Goal: Transaction & Acquisition: Purchase product/service

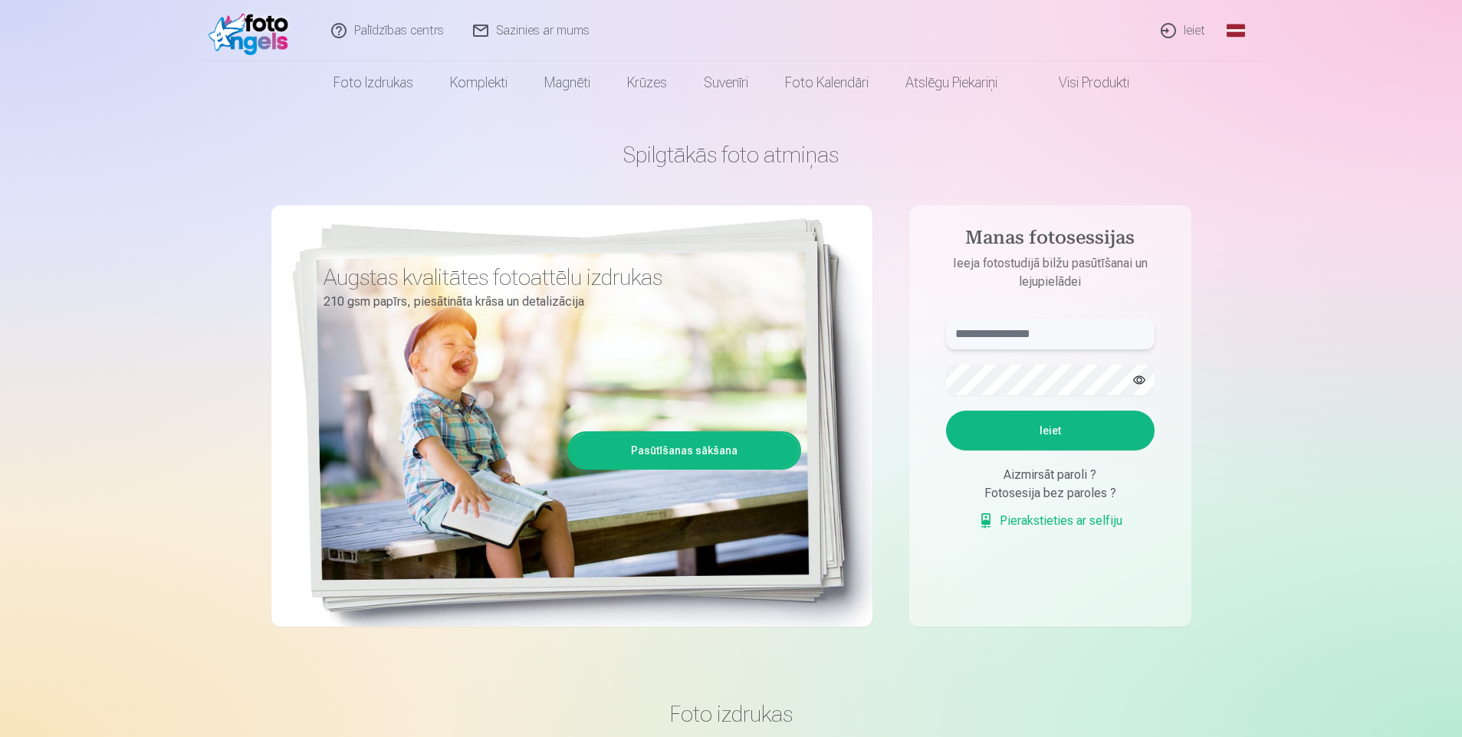
click at [981, 328] on input "text" at bounding box center [1050, 334] width 208 height 31
type input "**********"
click at [1057, 421] on button "Ieiet" at bounding box center [1050, 431] width 208 height 40
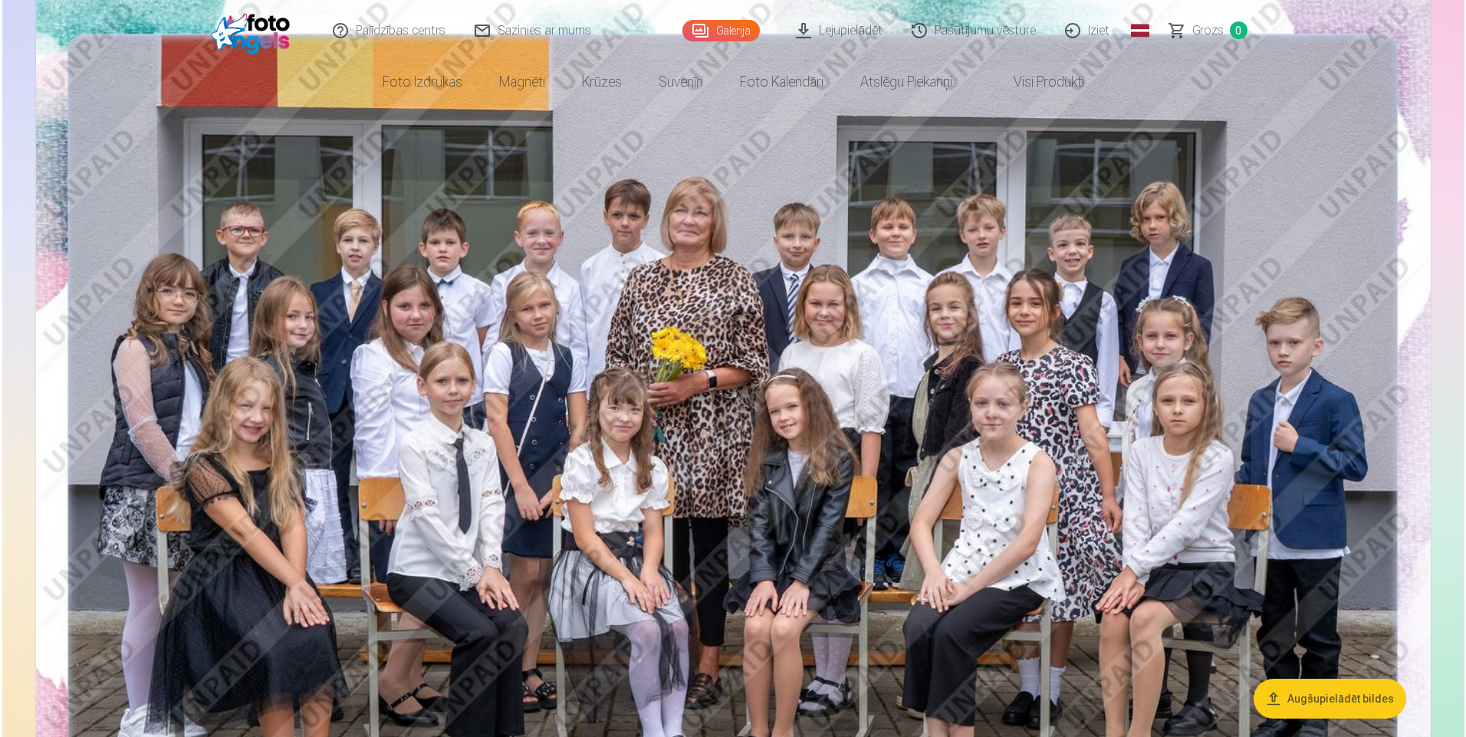
scroll to position [383, 0]
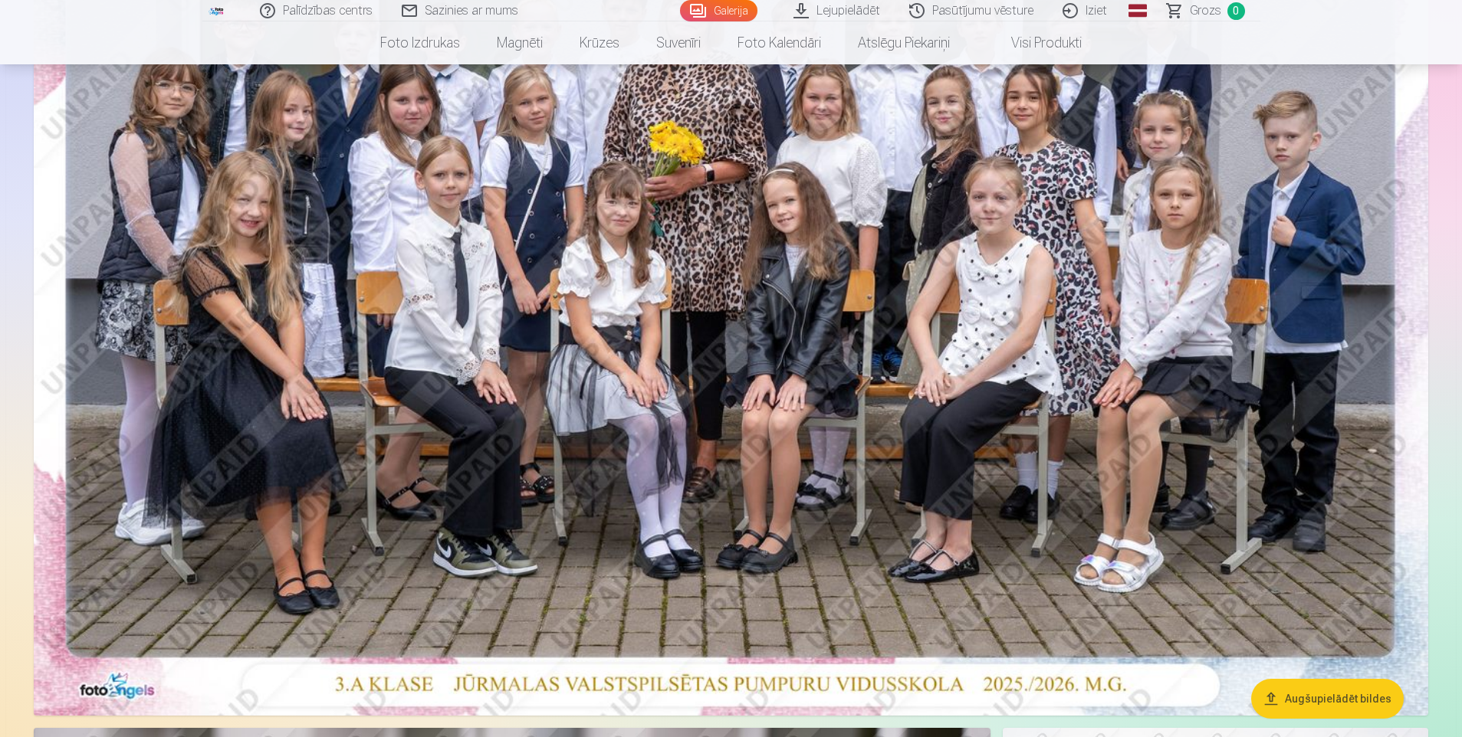
click at [1359, 693] on button "Augšupielādēt bildes" at bounding box center [1327, 699] width 153 height 40
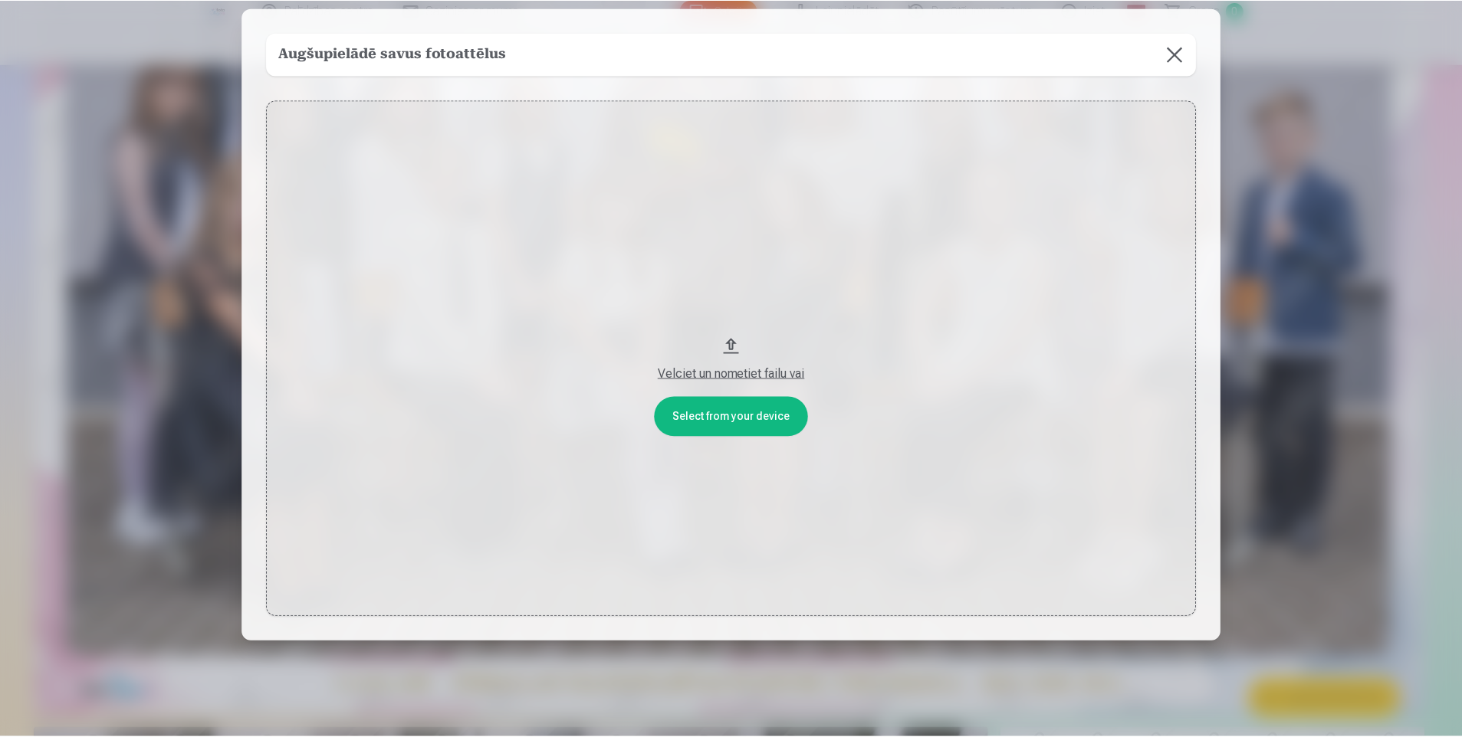
scroll to position [77, 0]
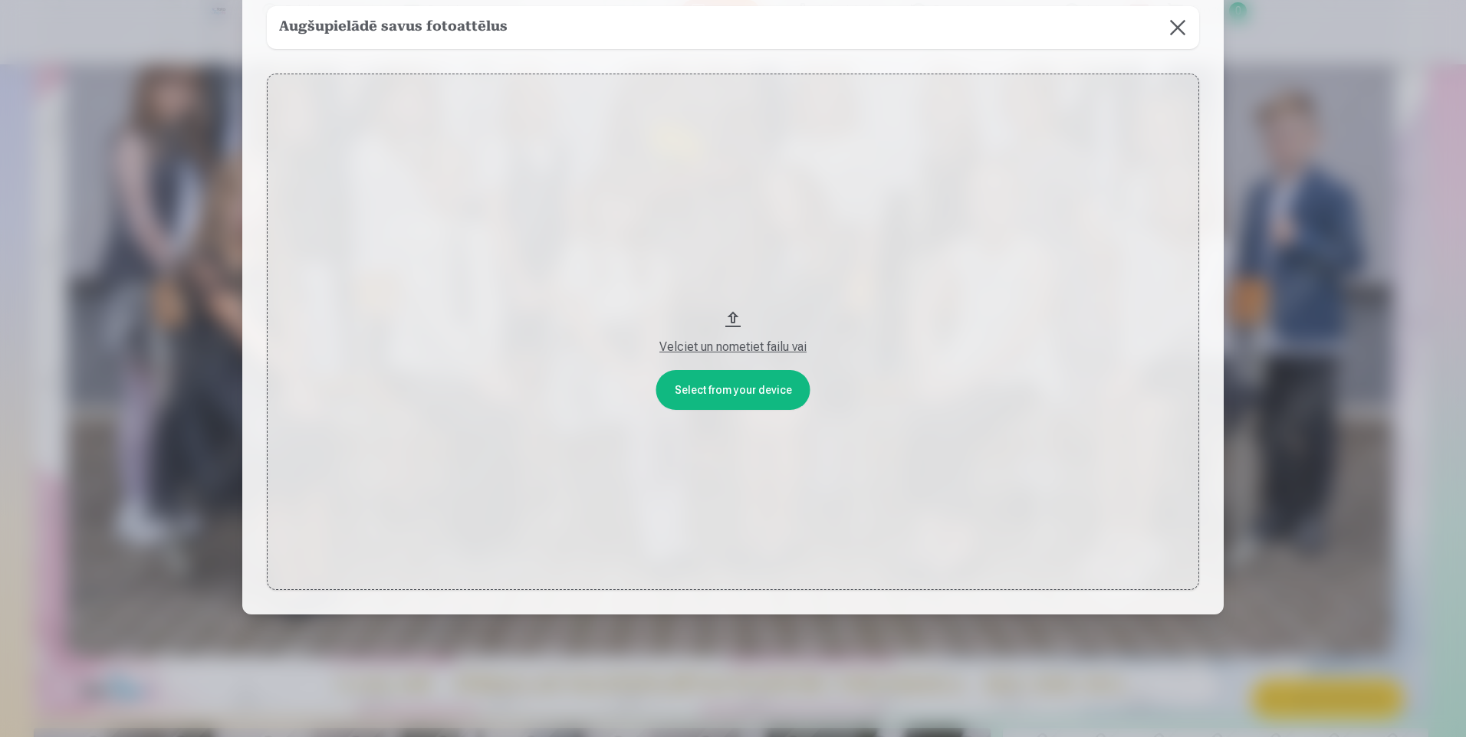
click at [1308, 314] on div at bounding box center [733, 368] width 1466 height 737
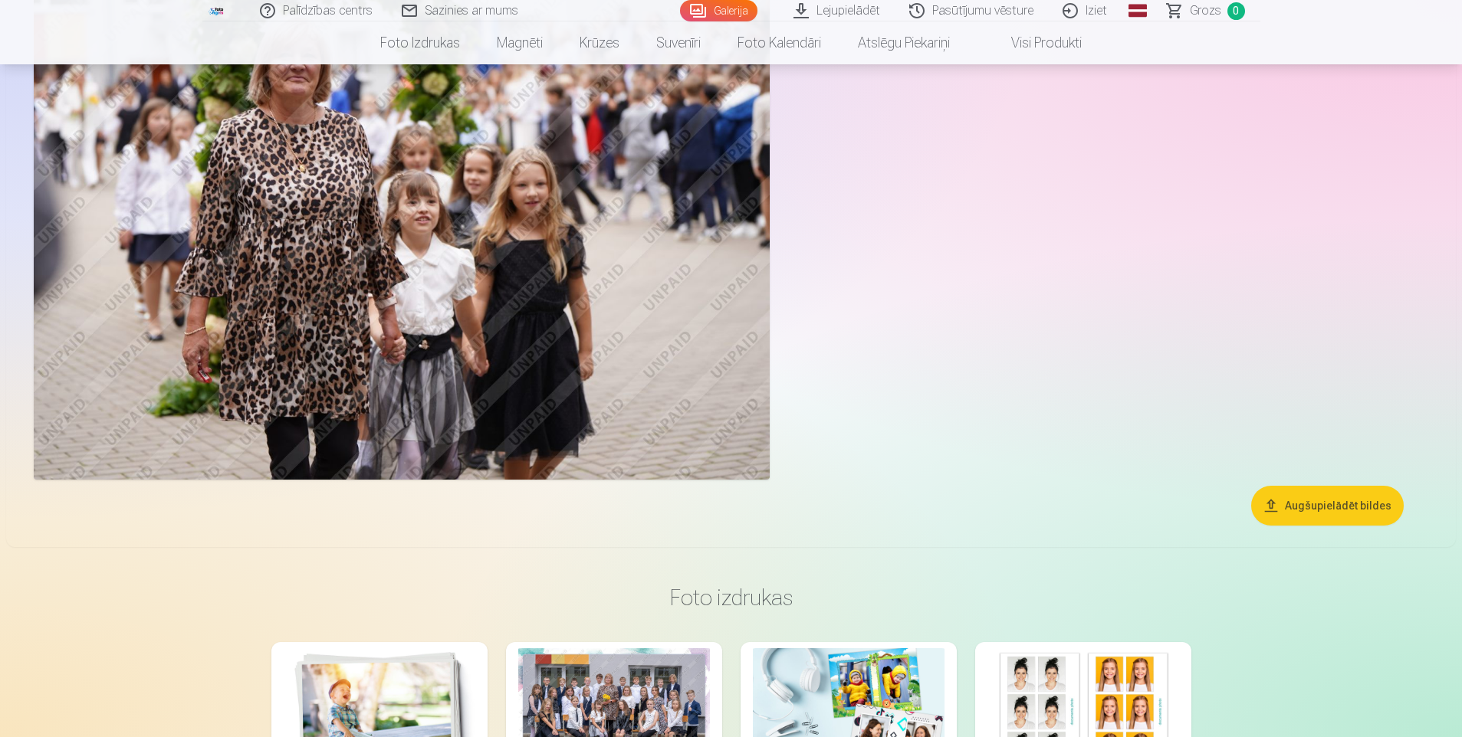
scroll to position [1533, 0]
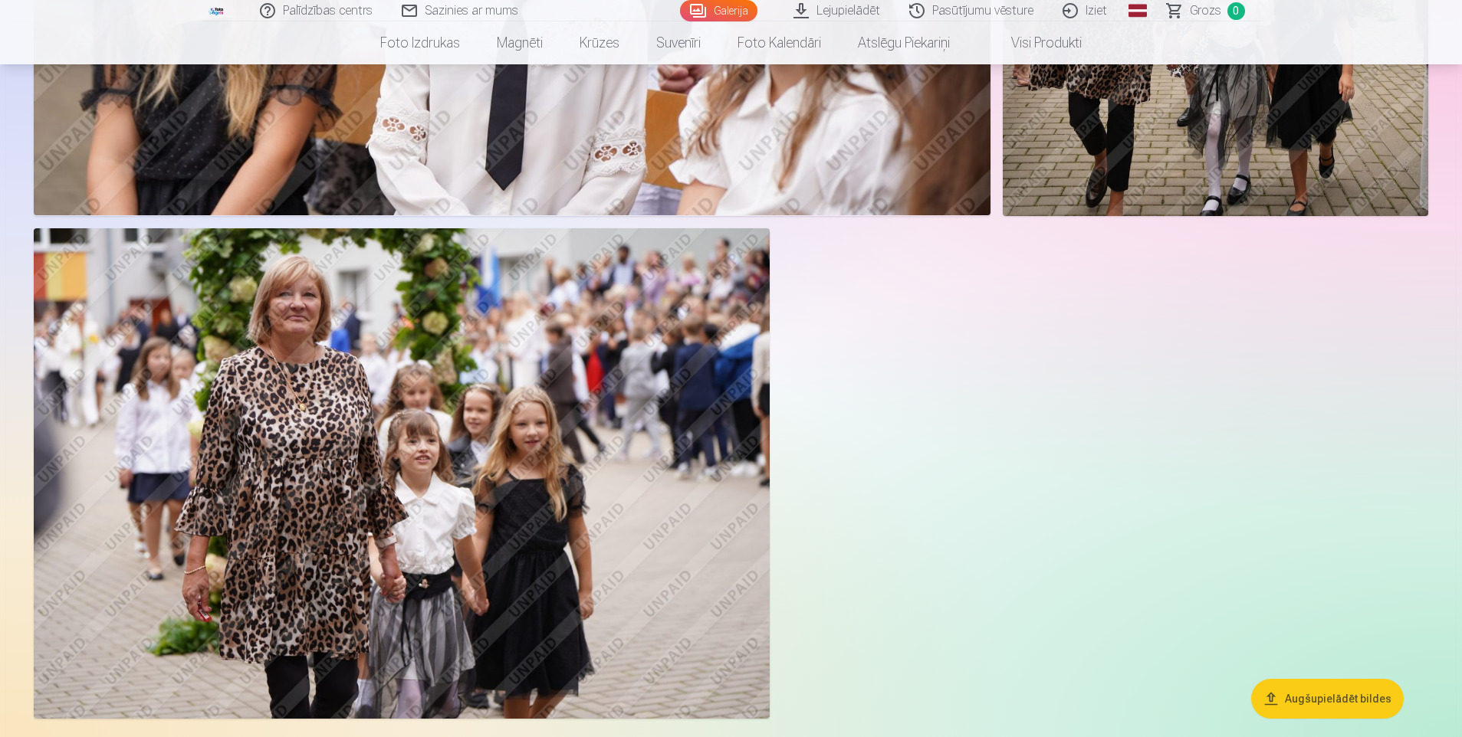
click at [432, 436] on img at bounding box center [402, 473] width 736 height 491
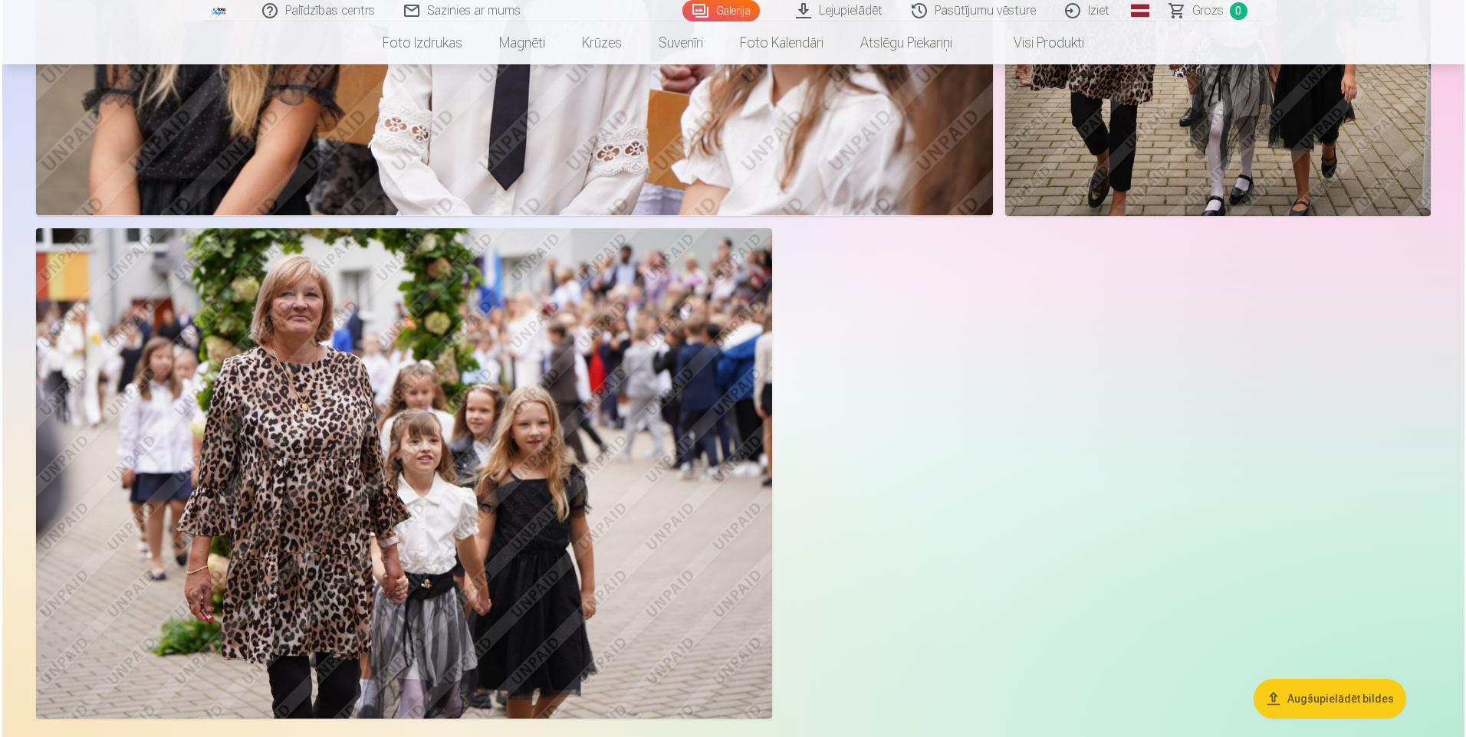
scroll to position [1535, 0]
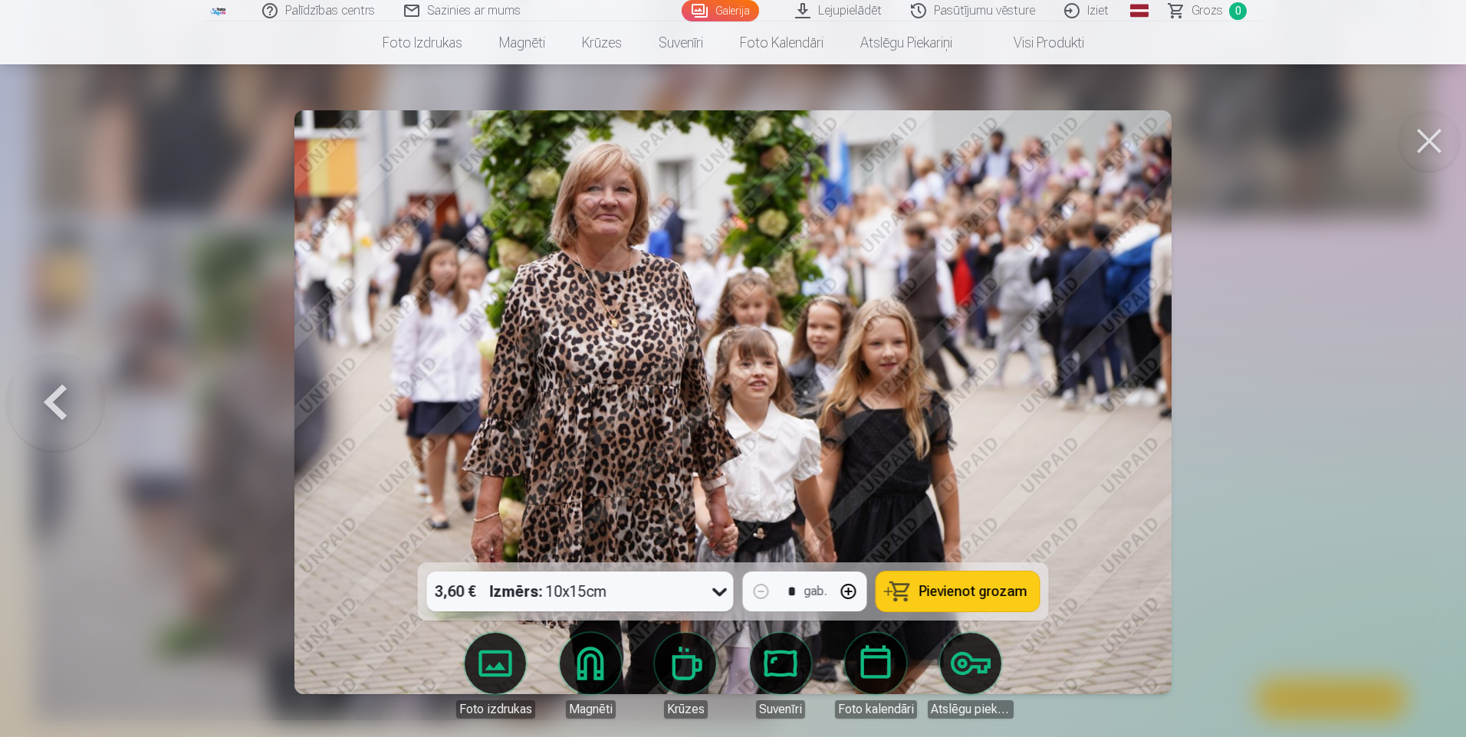
click at [952, 589] on span "Pievienot grozam" at bounding box center [973, 592] width 108 height 14
click at [1417, 152] on button at bounding box center [1428, 140] width 61 height 61
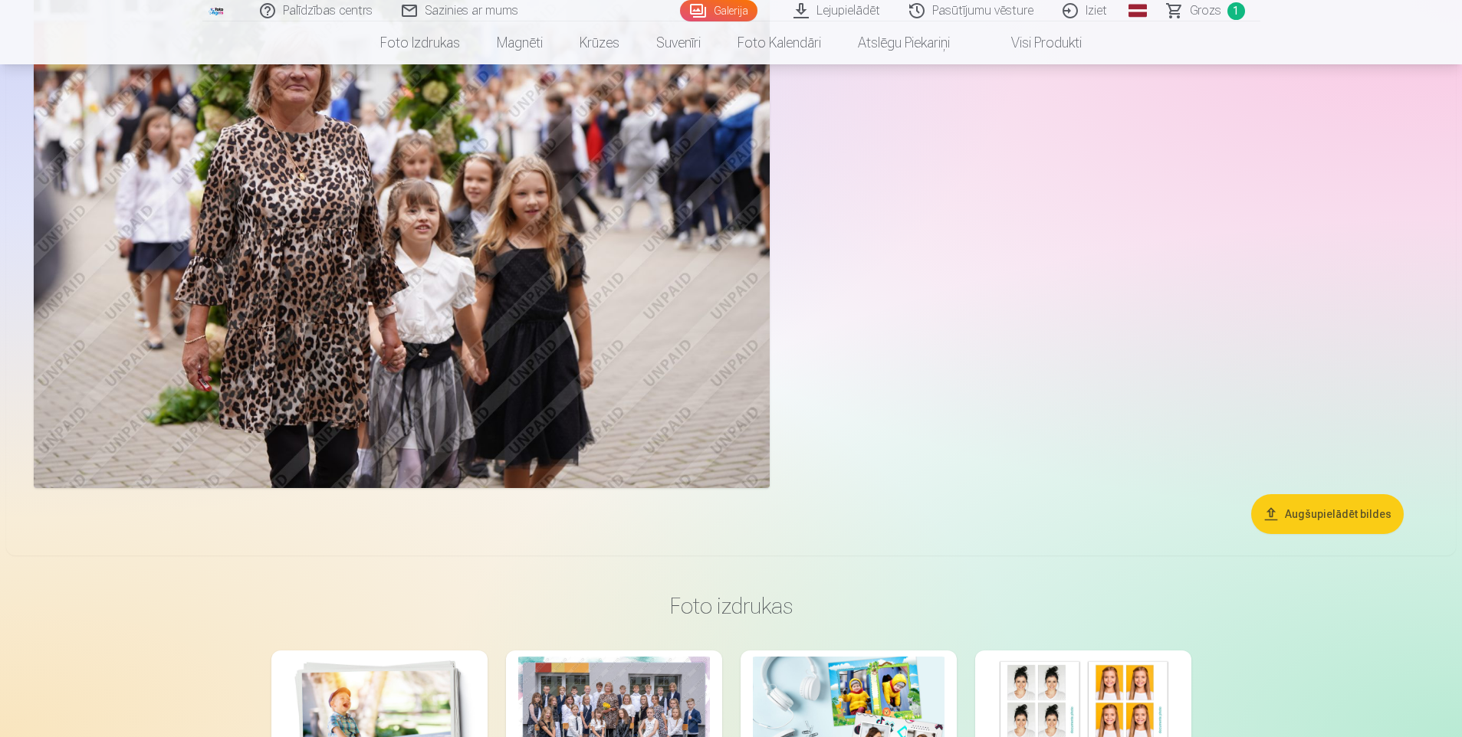
scroll to position [1916, 0]
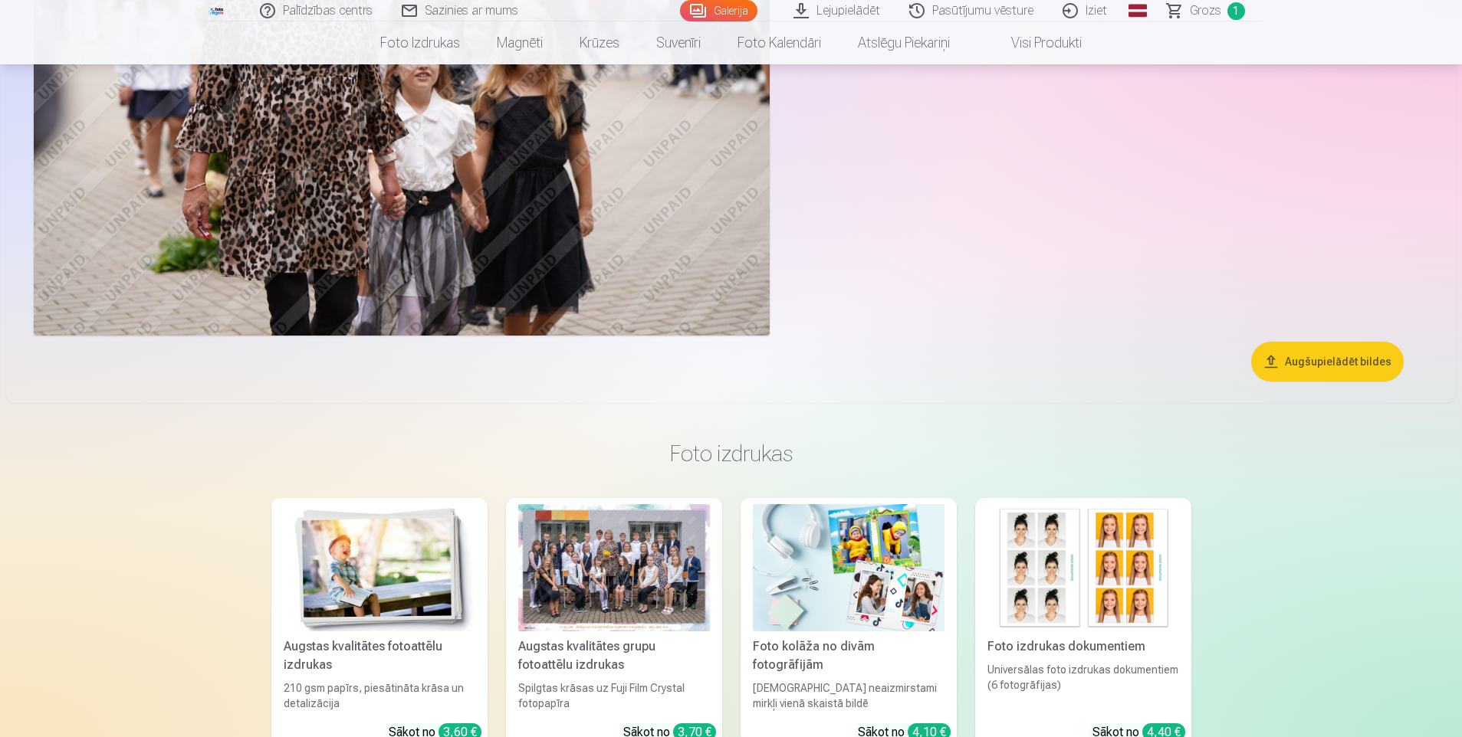
click at [616, 588] on div at bounding box center [614, 568] width 192 height 128
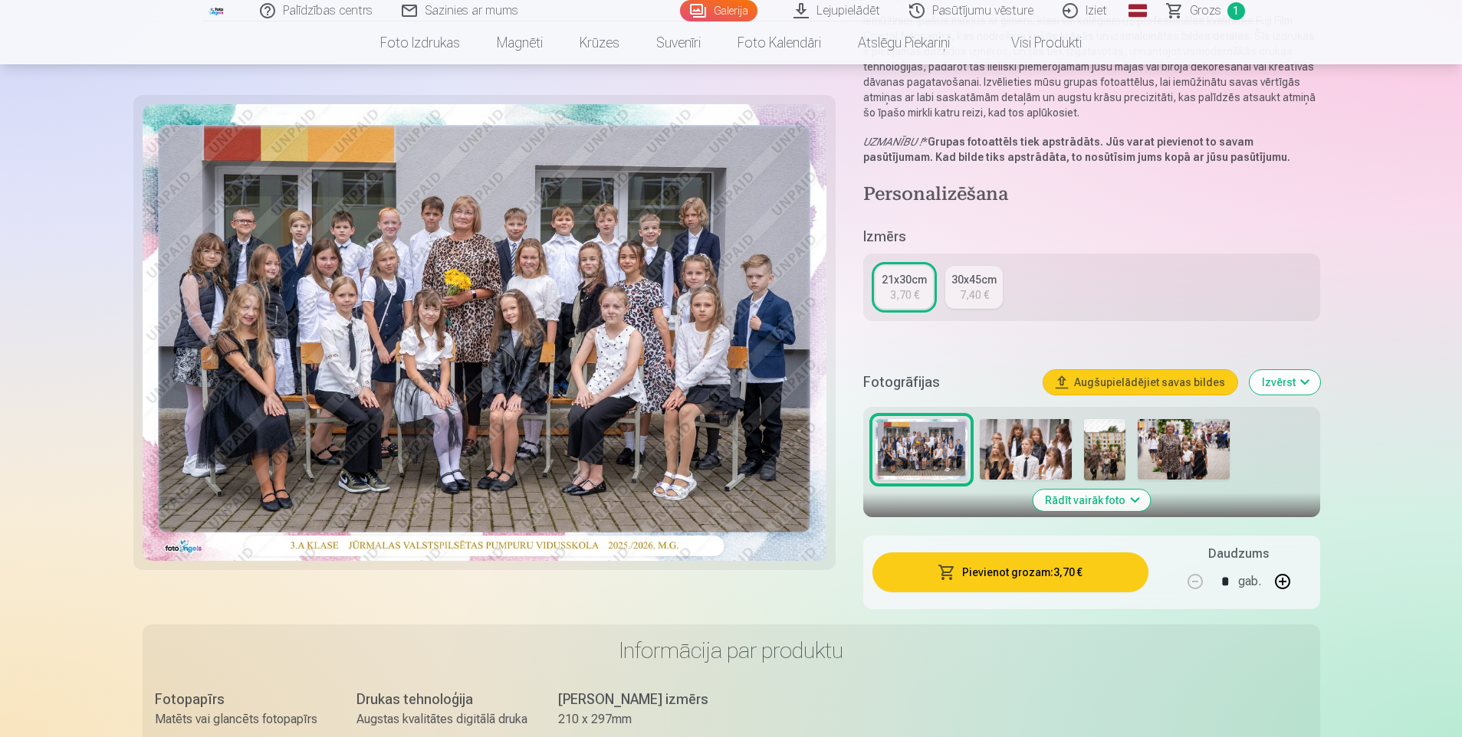
scroll to position [307, 0]
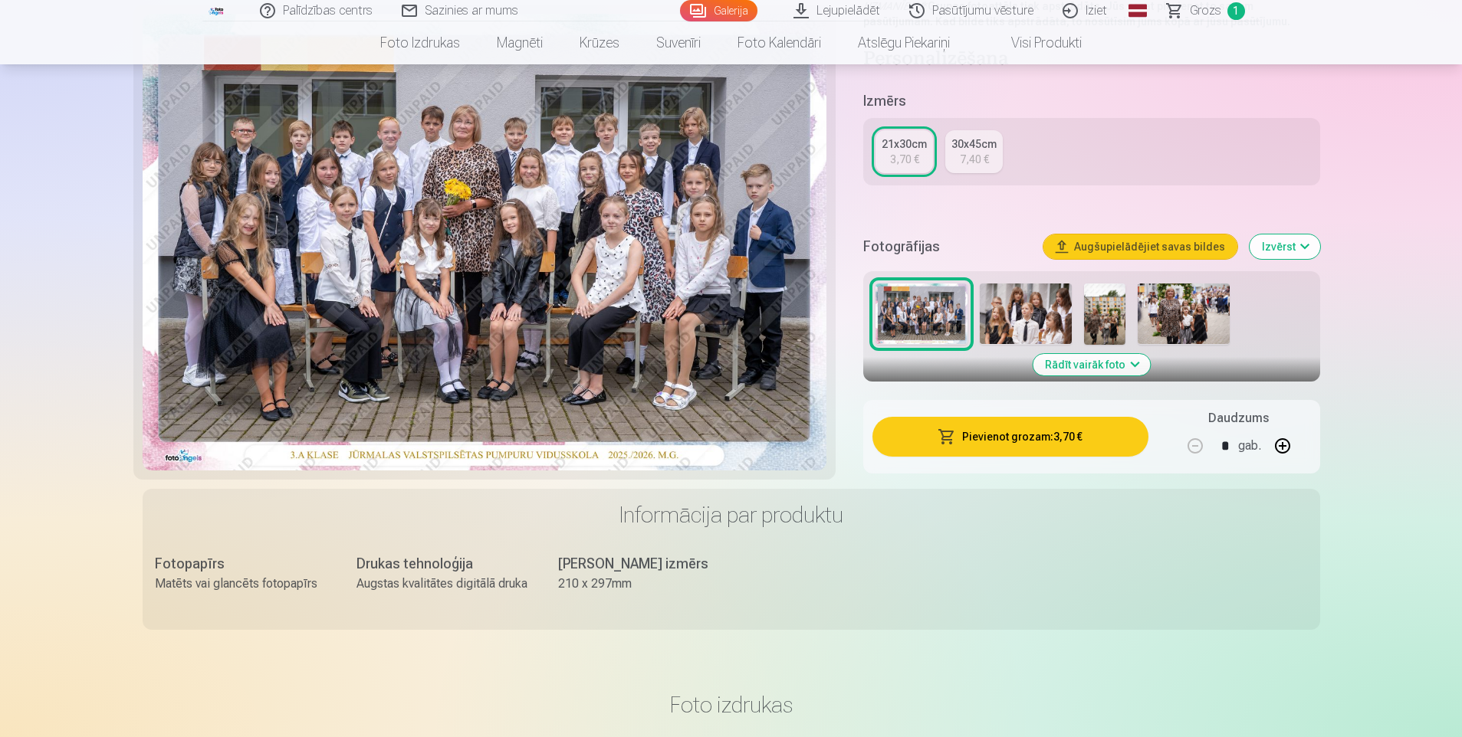
click at [924, 307] on img at bounding box center [921, 314] width 92 height 61
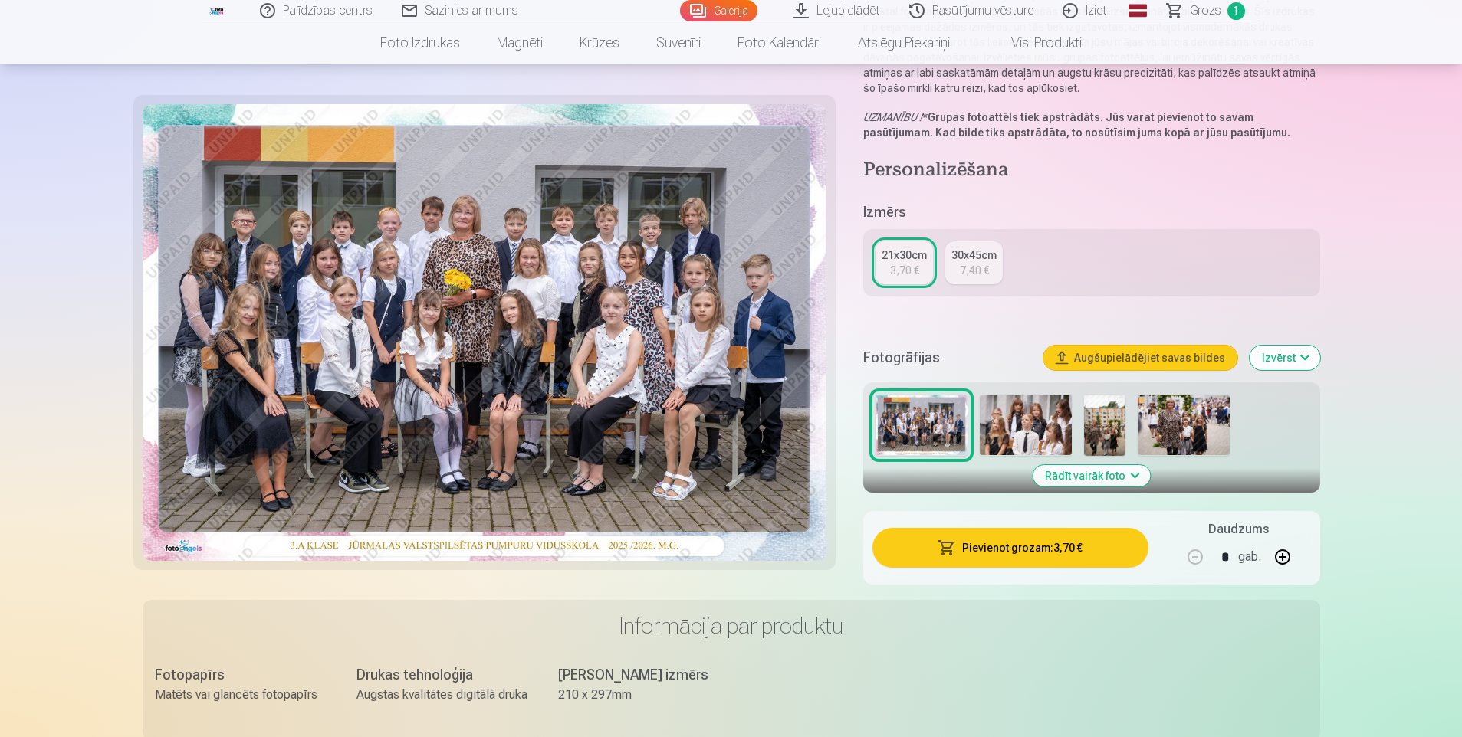
scroll to position [77, 0]
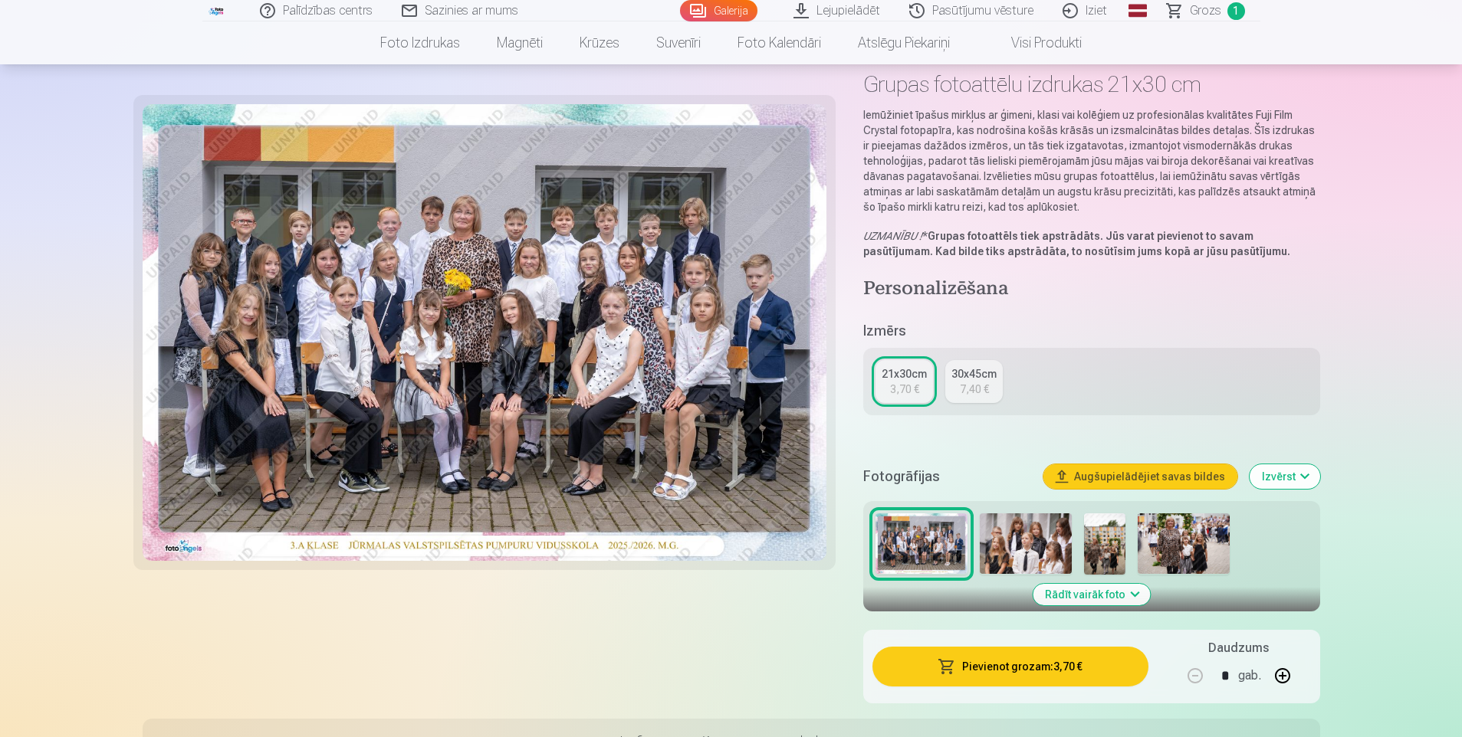
click at [579, 415] on img at bounding box center [485, 332] width 685 height 457
click at [1026, 662] on button "Pievienot grozam : 3,70 €" at bounding box center [1009, 667] width 275 height 40
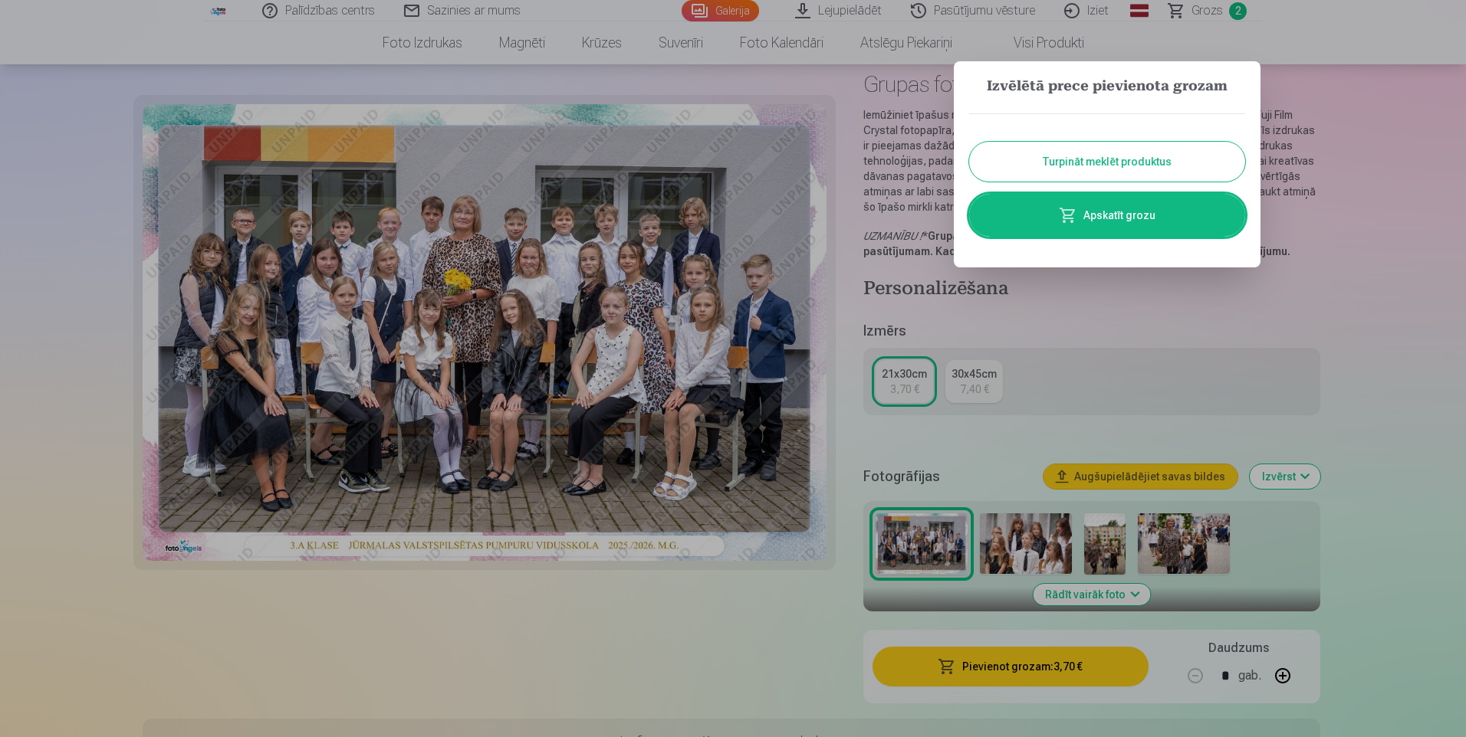
click at [1140, 214] on link "Apskatīt grozu" at bounding box center [1107, 215] width 276 height 43
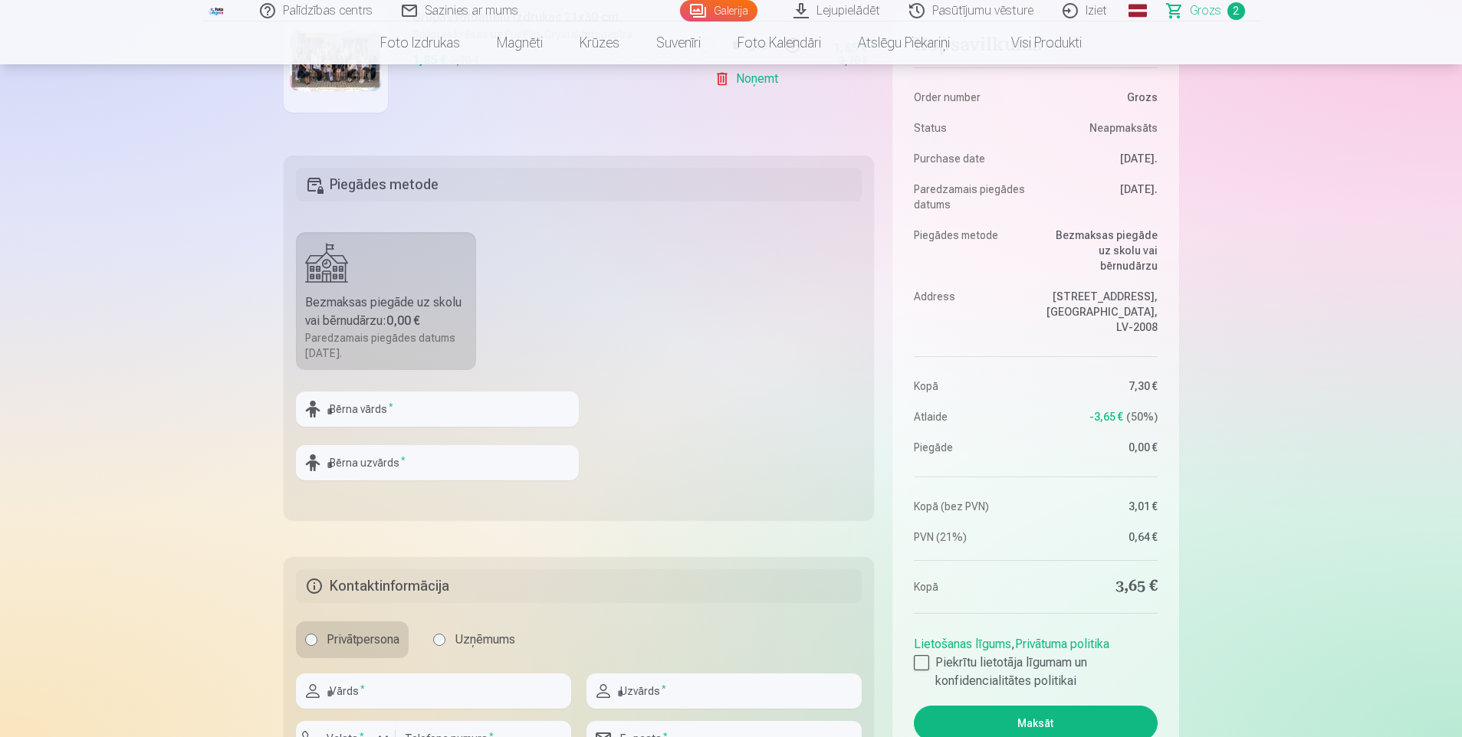
scroll to position [537, 0]
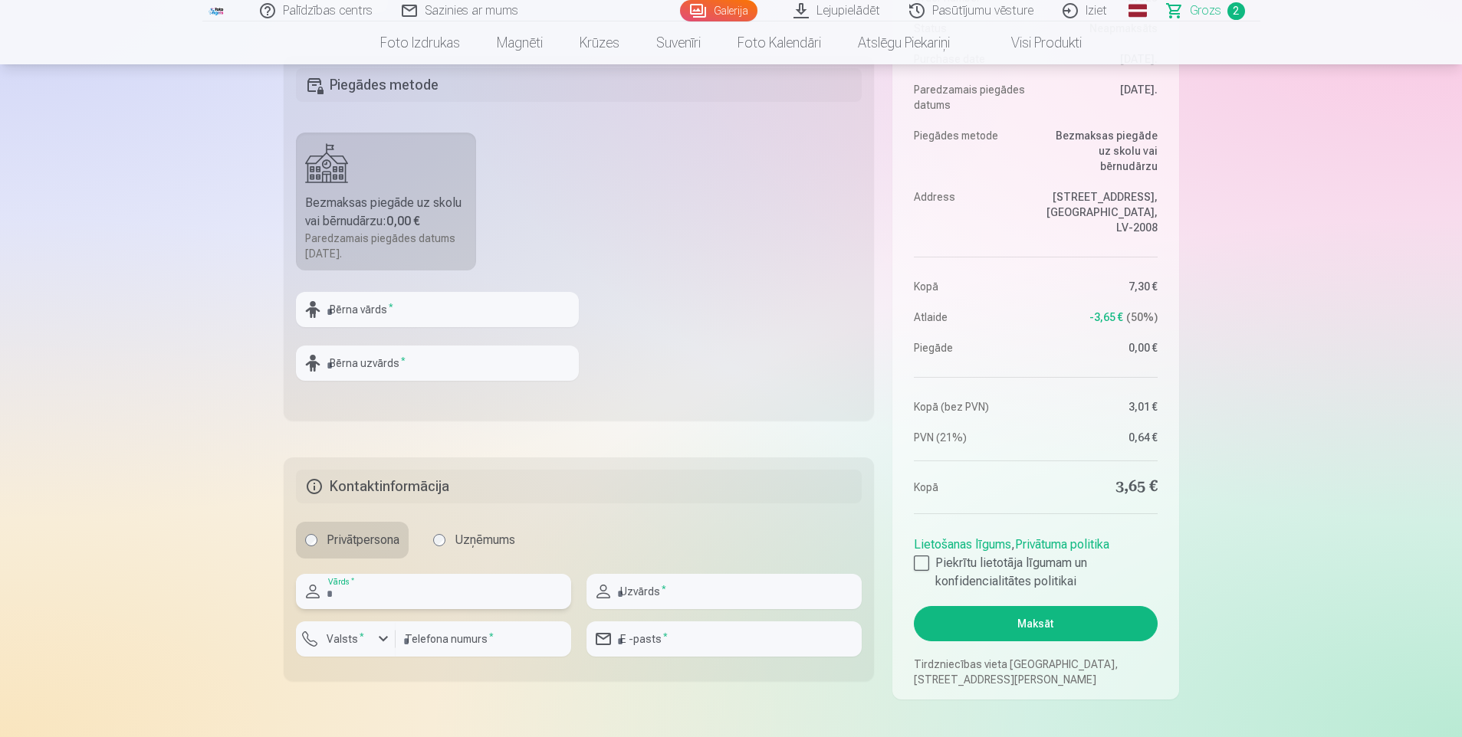
click at [396, 593] on input "text" at bounding box center [433, 591] width 275 height 35
type input "******"
type input "**********"
click at [484, 645] on input "number" at bounding box center [484, 639] width 176 height 35
type input "********"
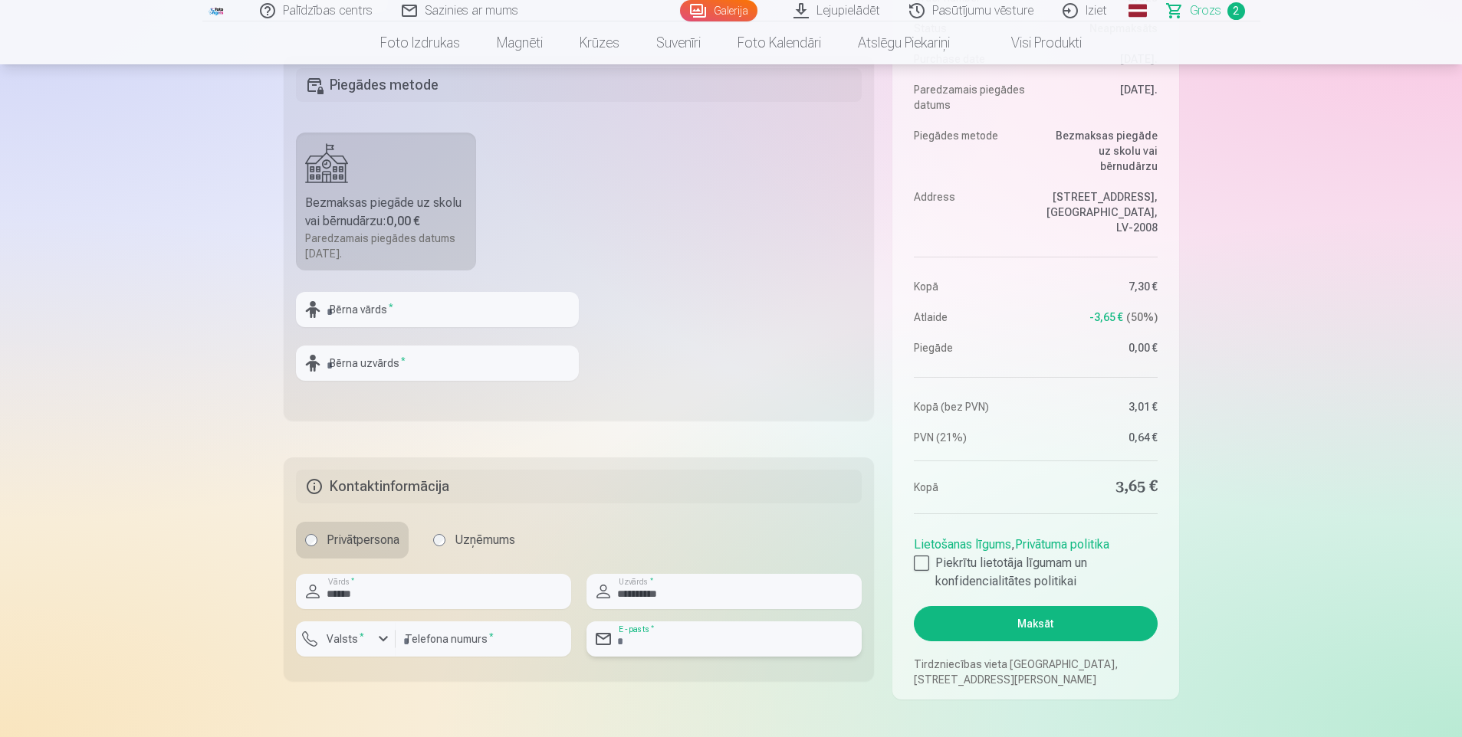
click at [663, 638] on input "email" at bounding box center [723, 639] width 275 height 35
type input "**********"
click at [916, 561] on div at bounding box center [921, 563] width 15 height 15
click at [391, 311] on input "text" at bounding box center [437, 309] width 283 height 35
type input "****"
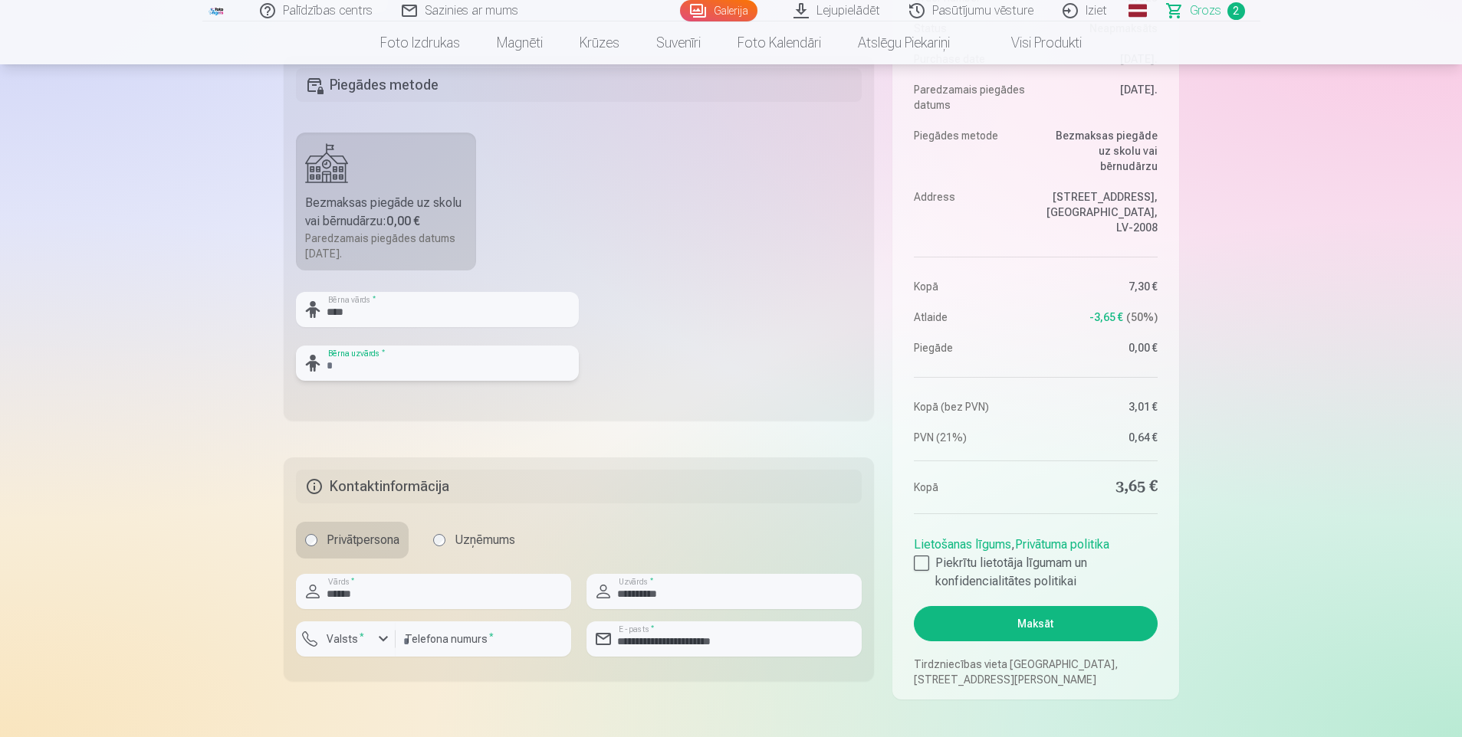
click at [369, 363] on input "text" at bounding box center [437, 363] width 283 height 35
type input "**********"
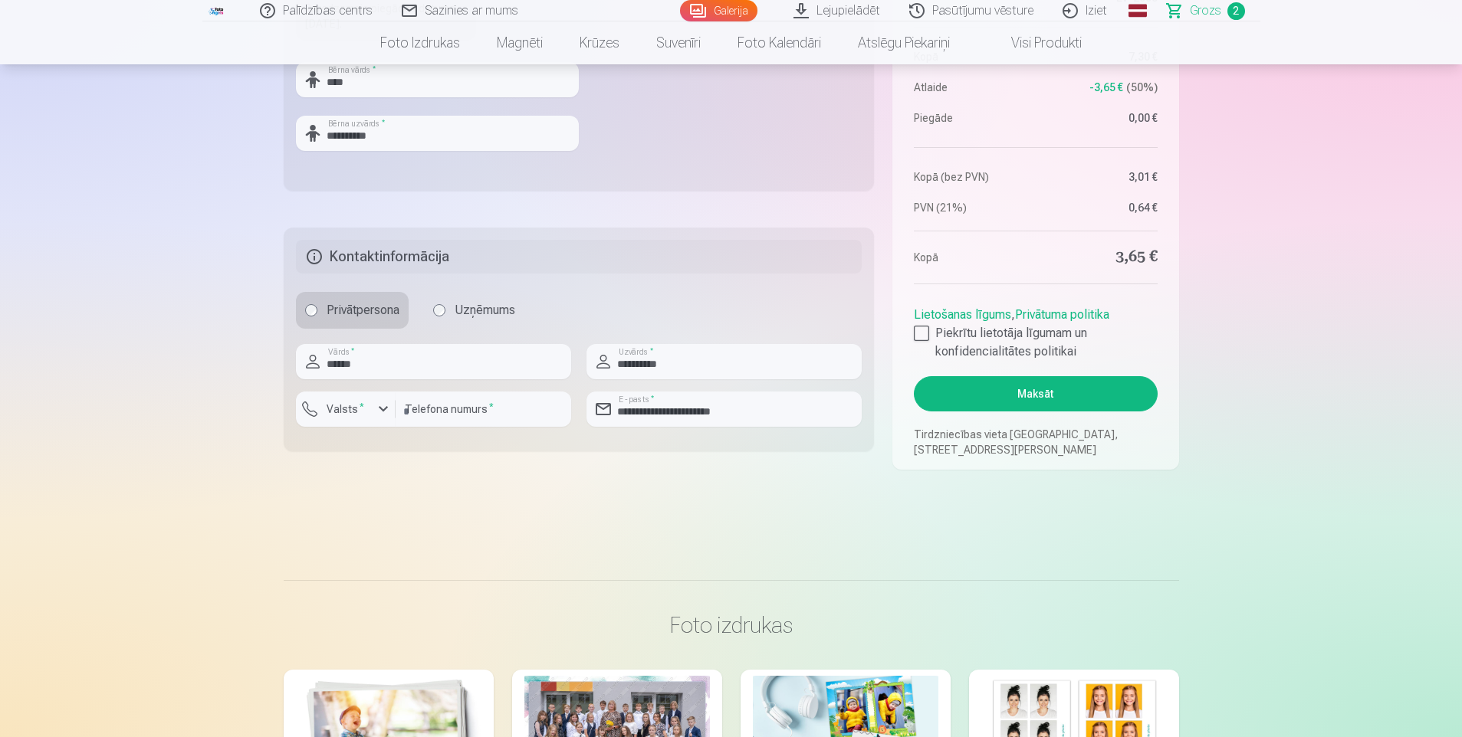
click at [1043, 394] on button "Maksāt" at bounding box center [1035, 393] width 243 height 35
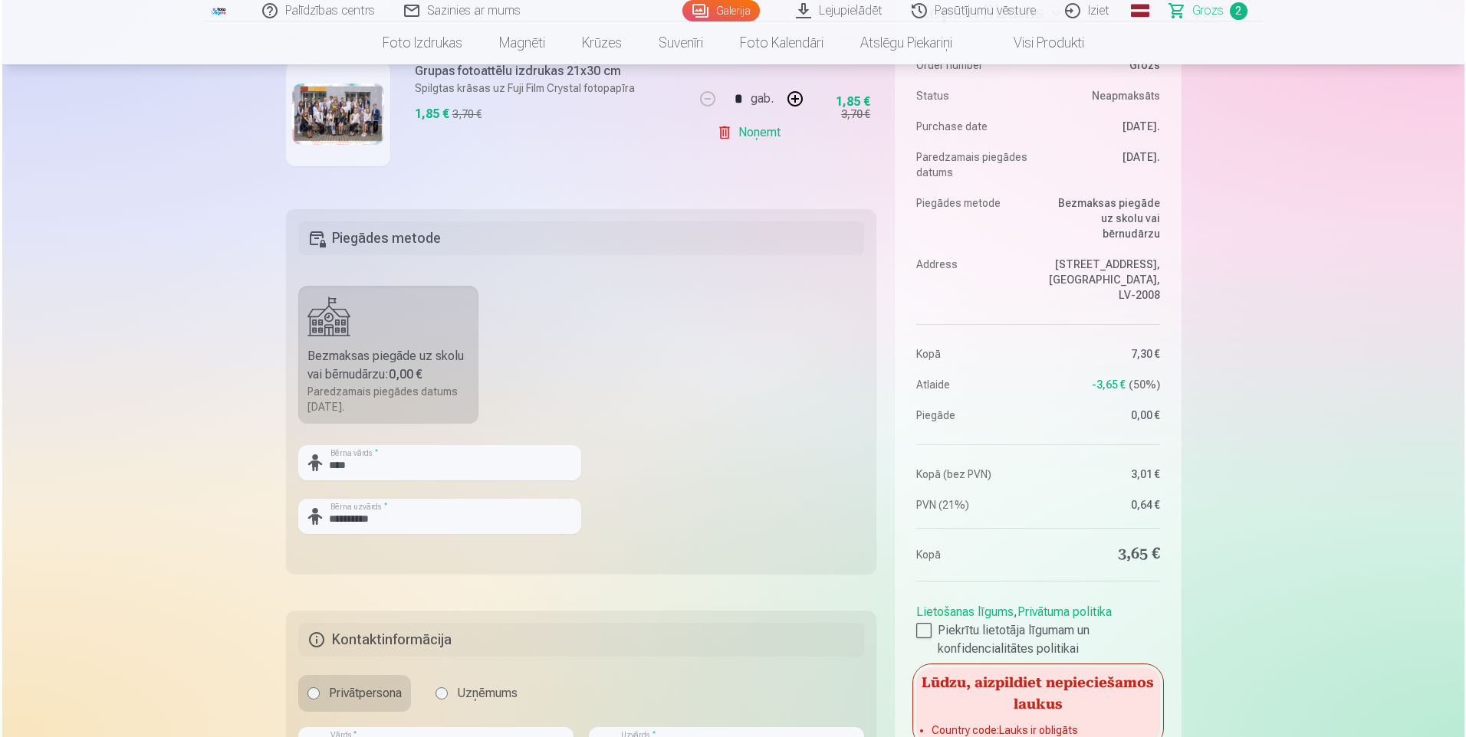
scroll to position [613, 0]
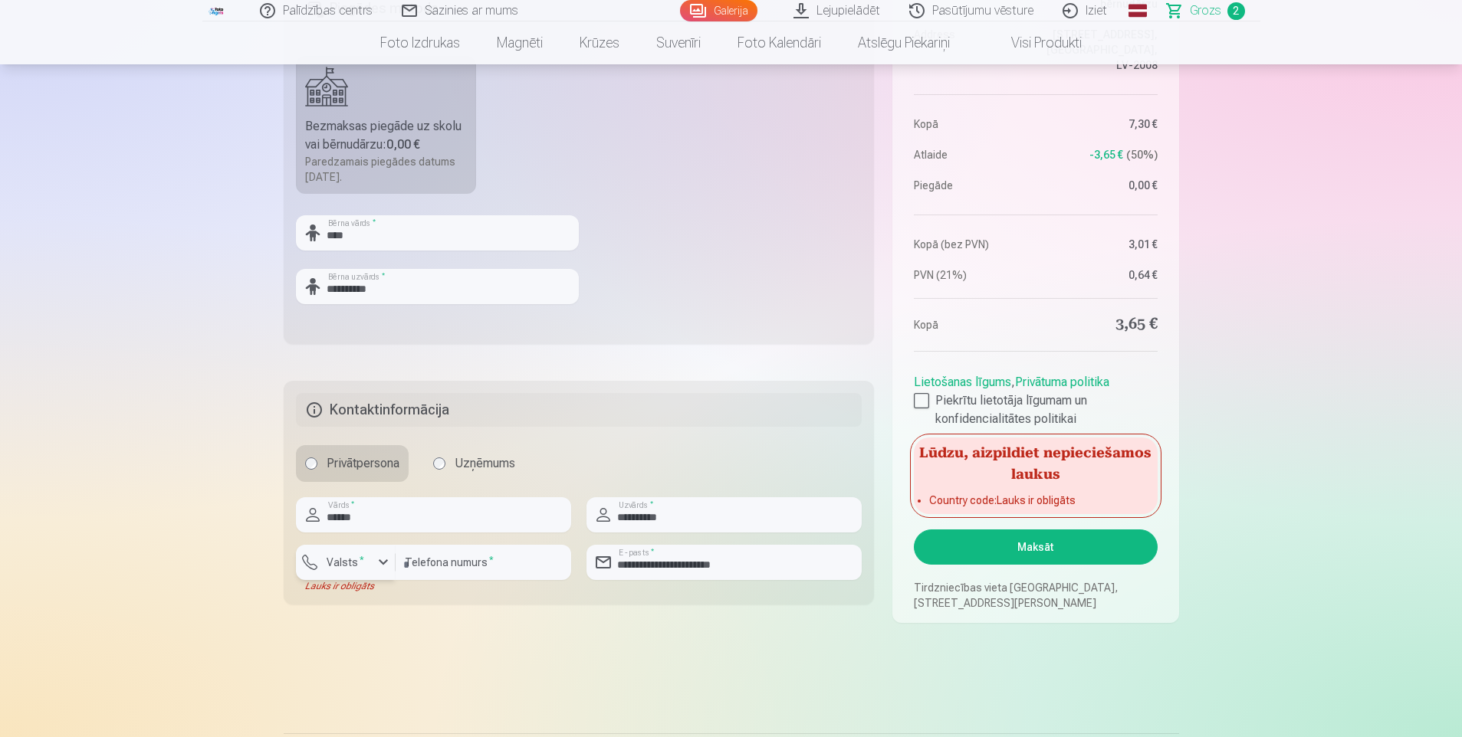
click at [381, 561] on div "button" at bounding box center [383, 562] width 18 height 18
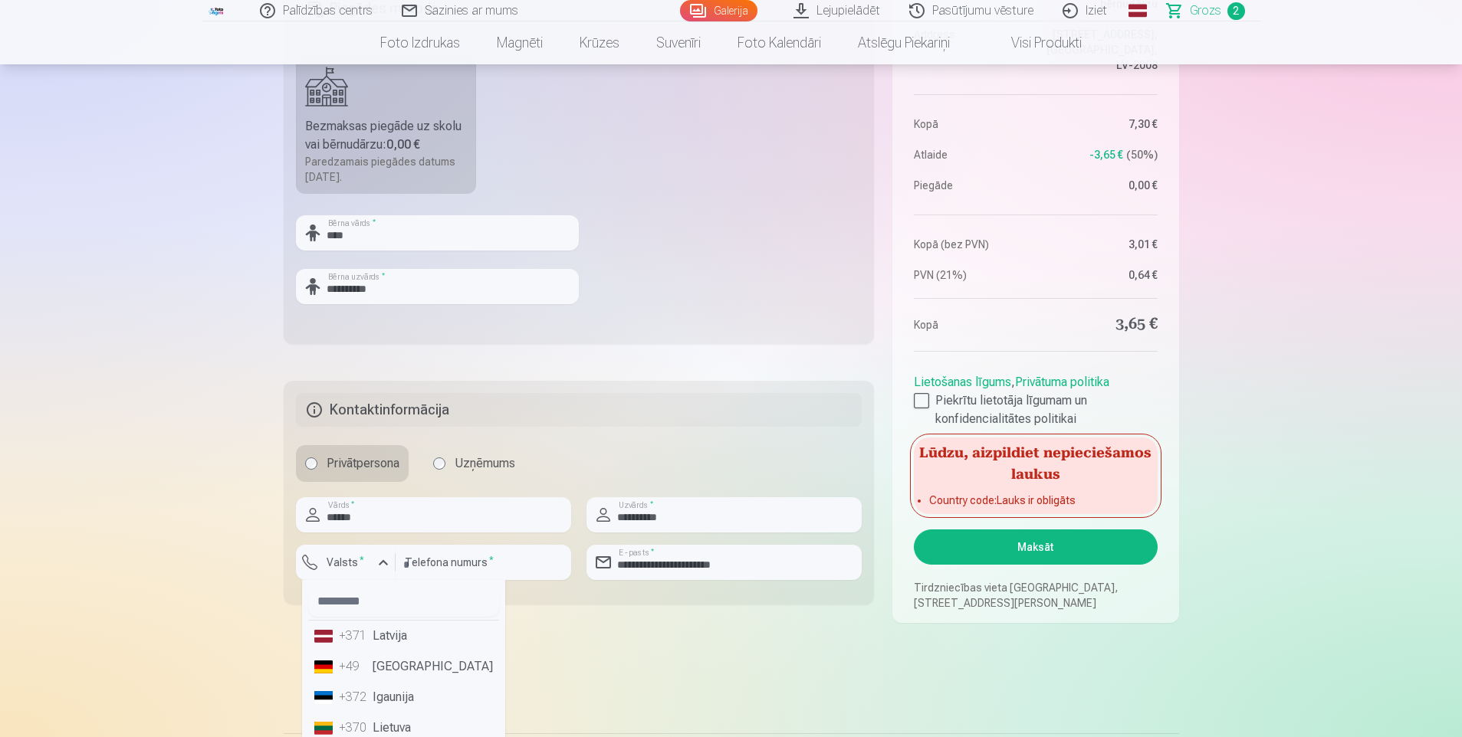
click at [389, 639] on li "+371 Latvija" at bounding box center [403, 636] width 191 height 31
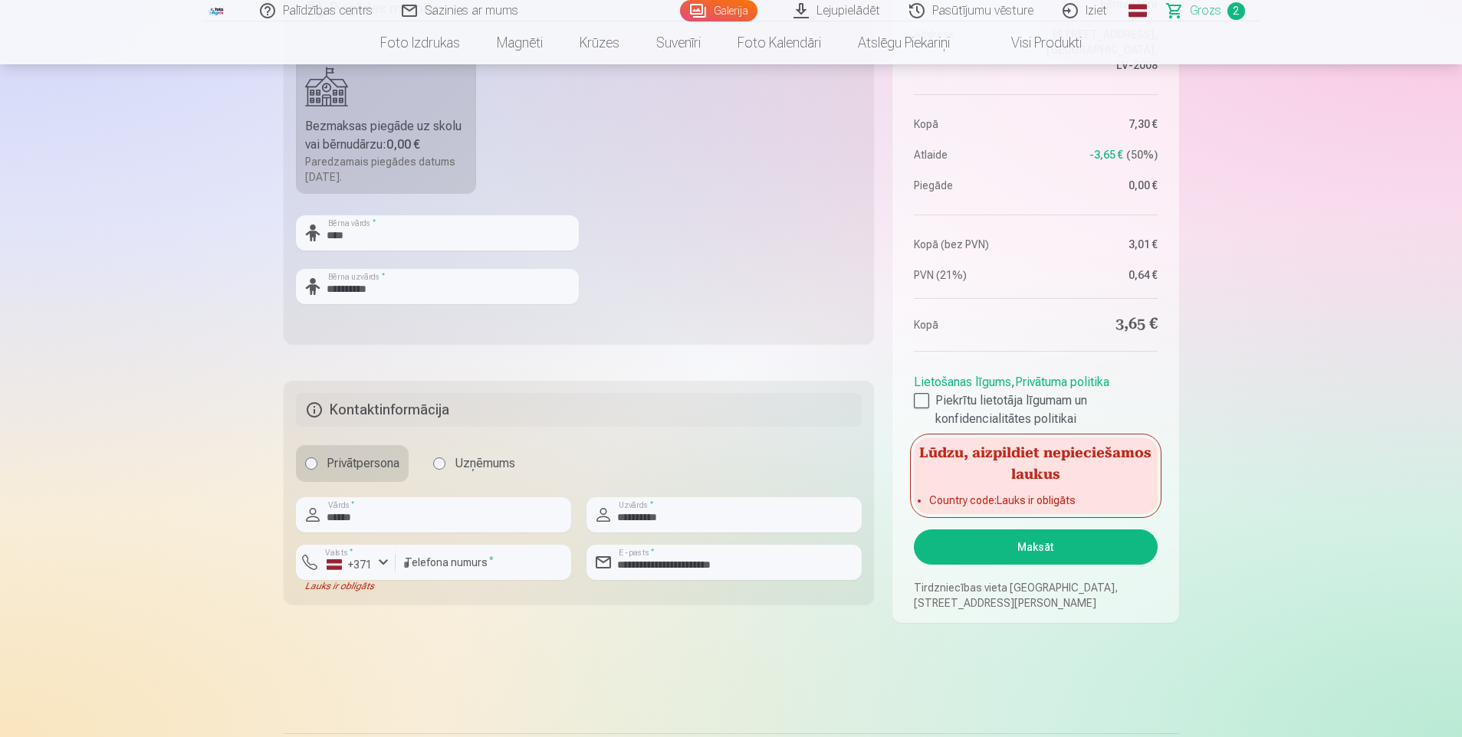
click at [1019, 546] on button "Maksāt" at bounding box center [1035, 547] width 243 height 35
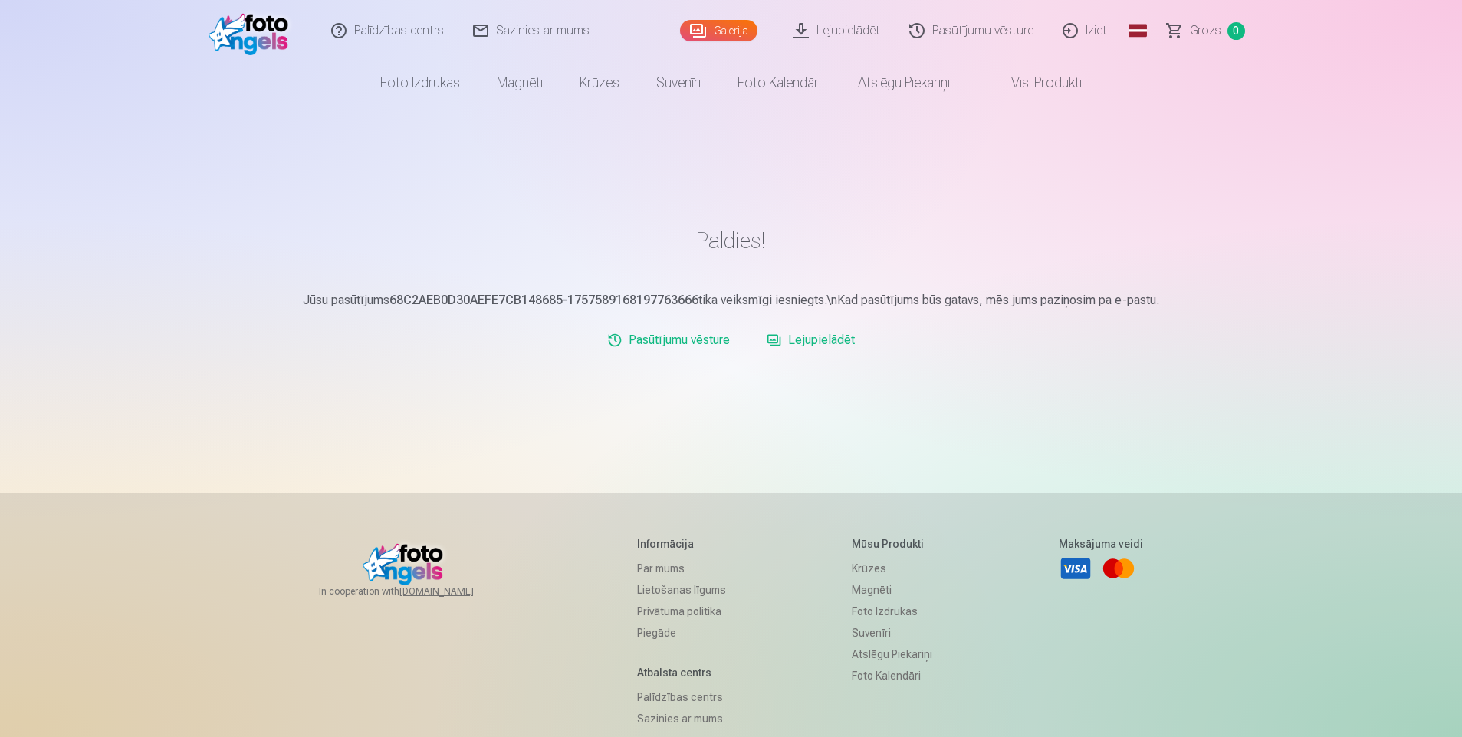
click at [258, 28] on img at bounding box center [252, 30] width 88 height 49
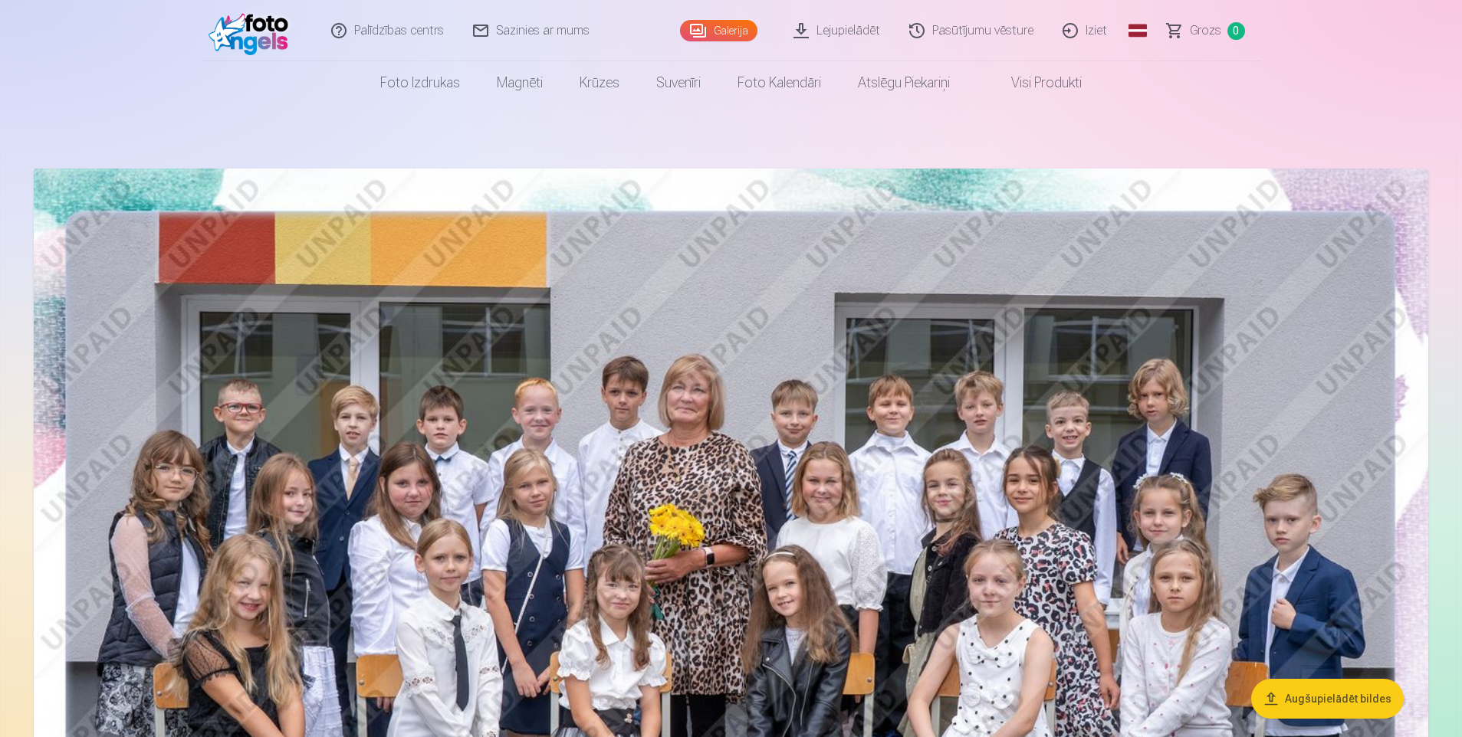
click at [258, 28] on img at bounding box center [252, 30] width 88 height 49
click at [253, 23] on img at bounding box center [252, 30] width 88 height 49
click at [234, 33] on img at bounding box center [252, 30] width 88 height 49
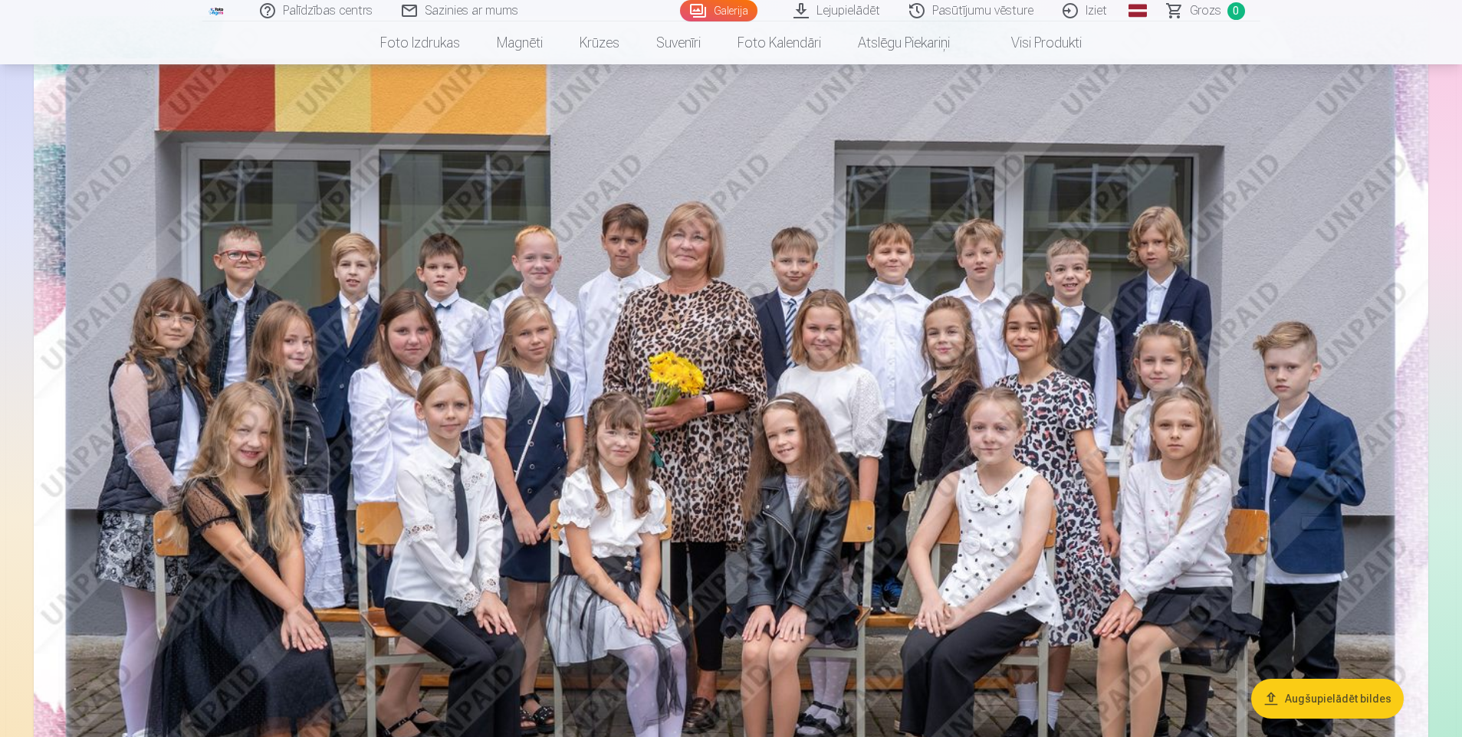
scroll to position [230, 0]
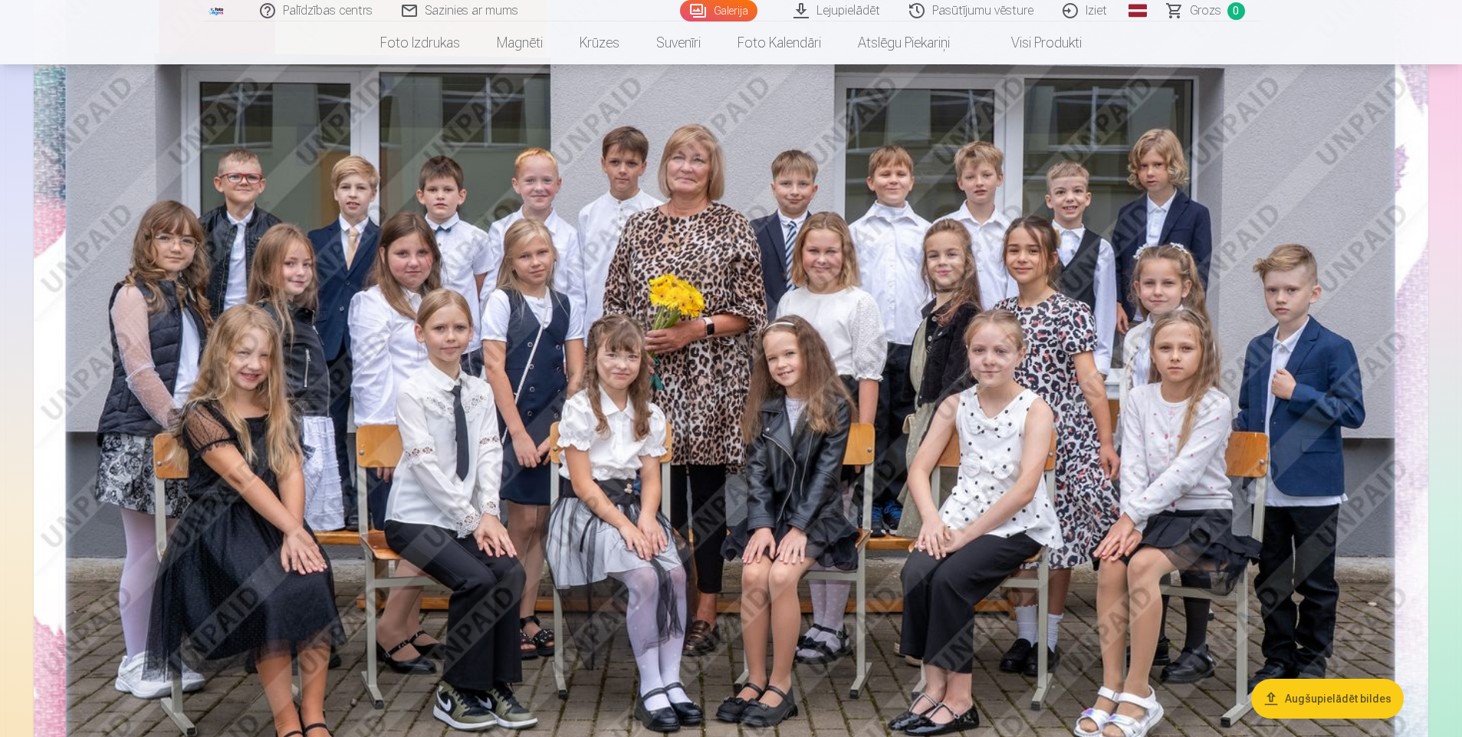
click at [1328, 696] on button "Augšupielādēt bildes" at bounding box center [1327, 699] width 153 height 40
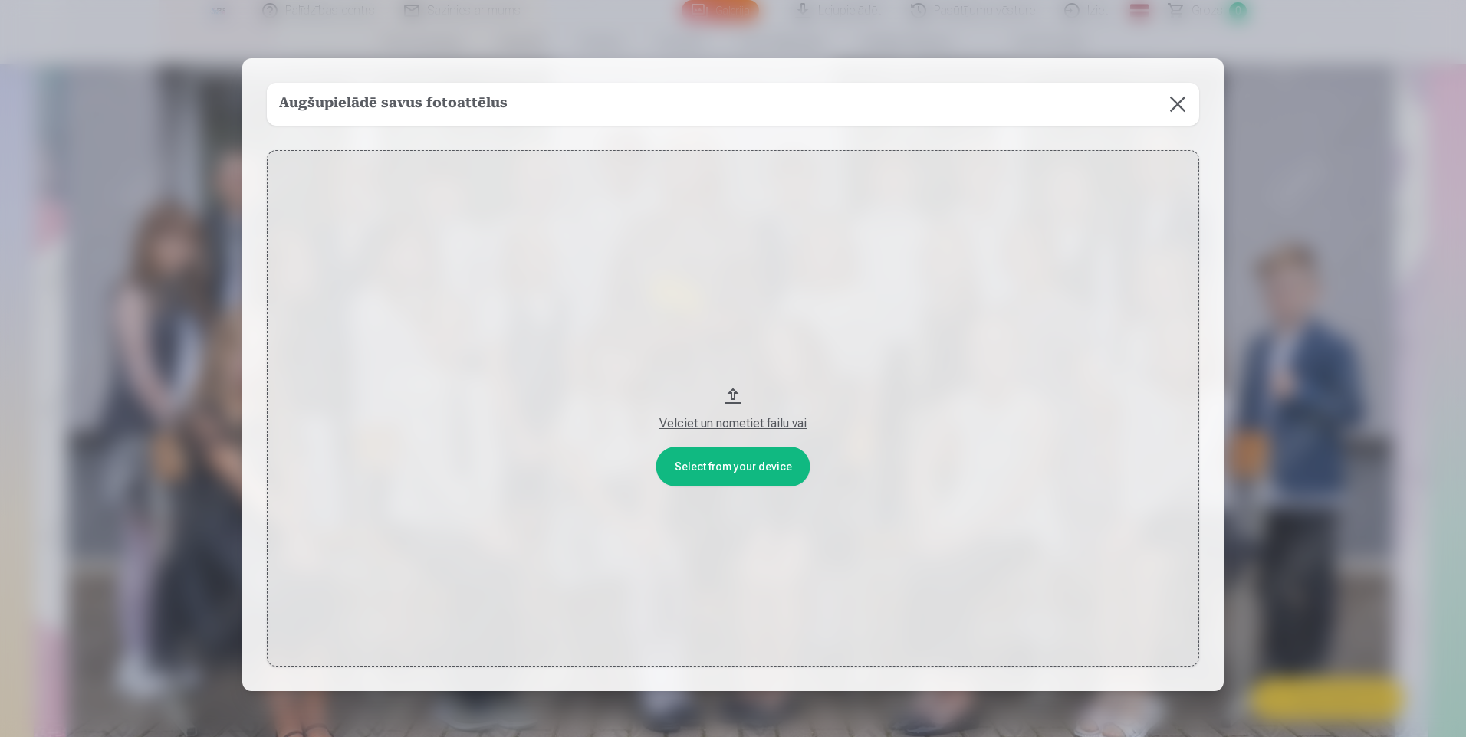
click at [1179, 103] on button at bounding box center [1177, 104] width 43 height 43
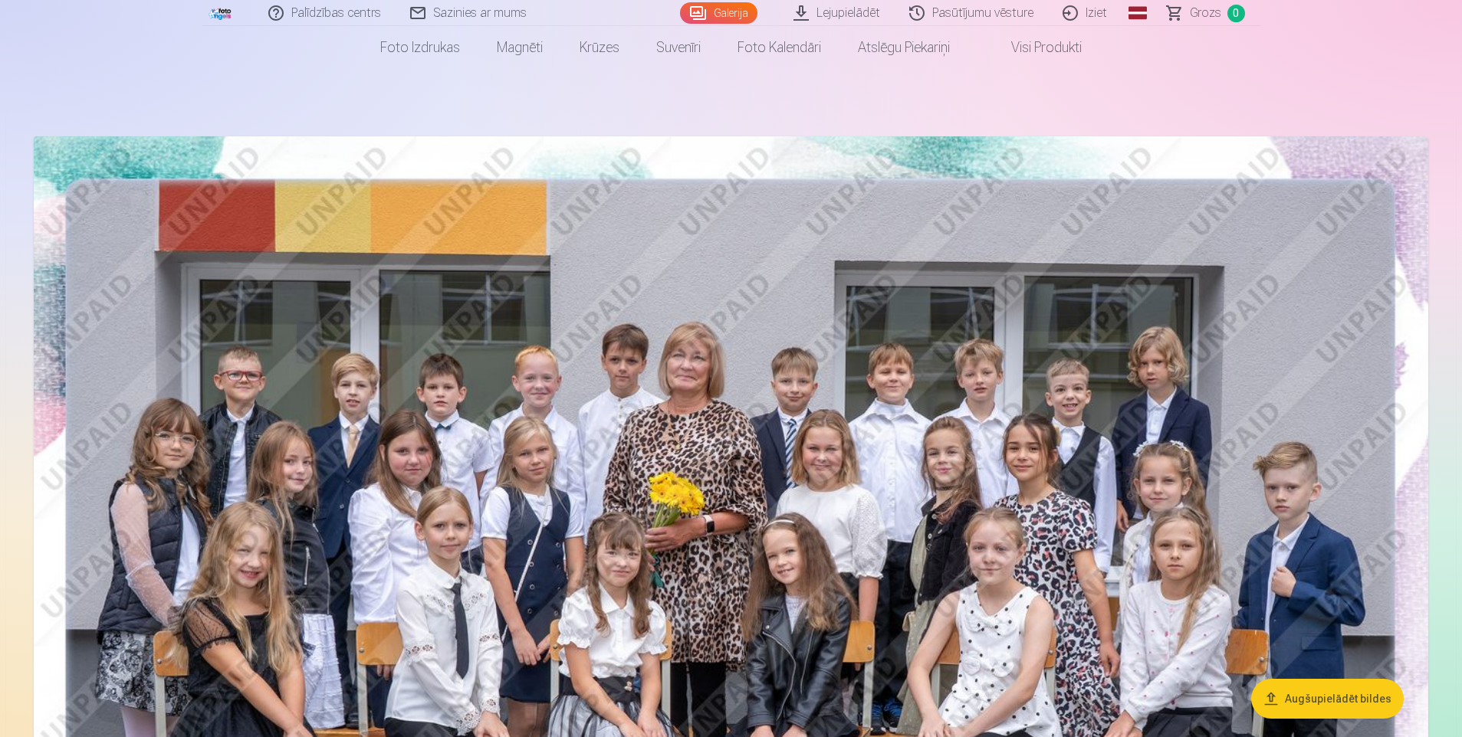
scroll to position [0, 0]
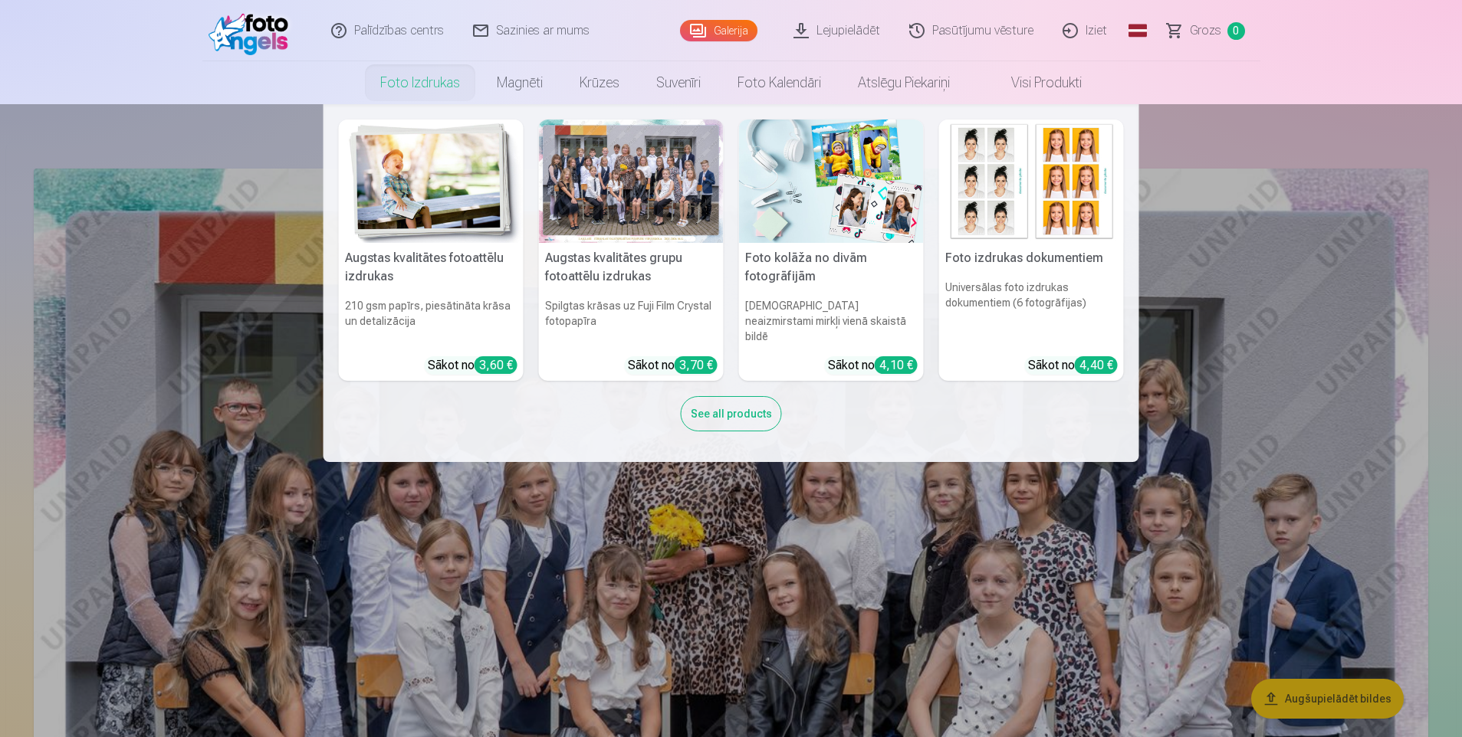
click at [425, 85] on link "Foto izdrukas" at bounding box center [420, 82] width 117 height 43
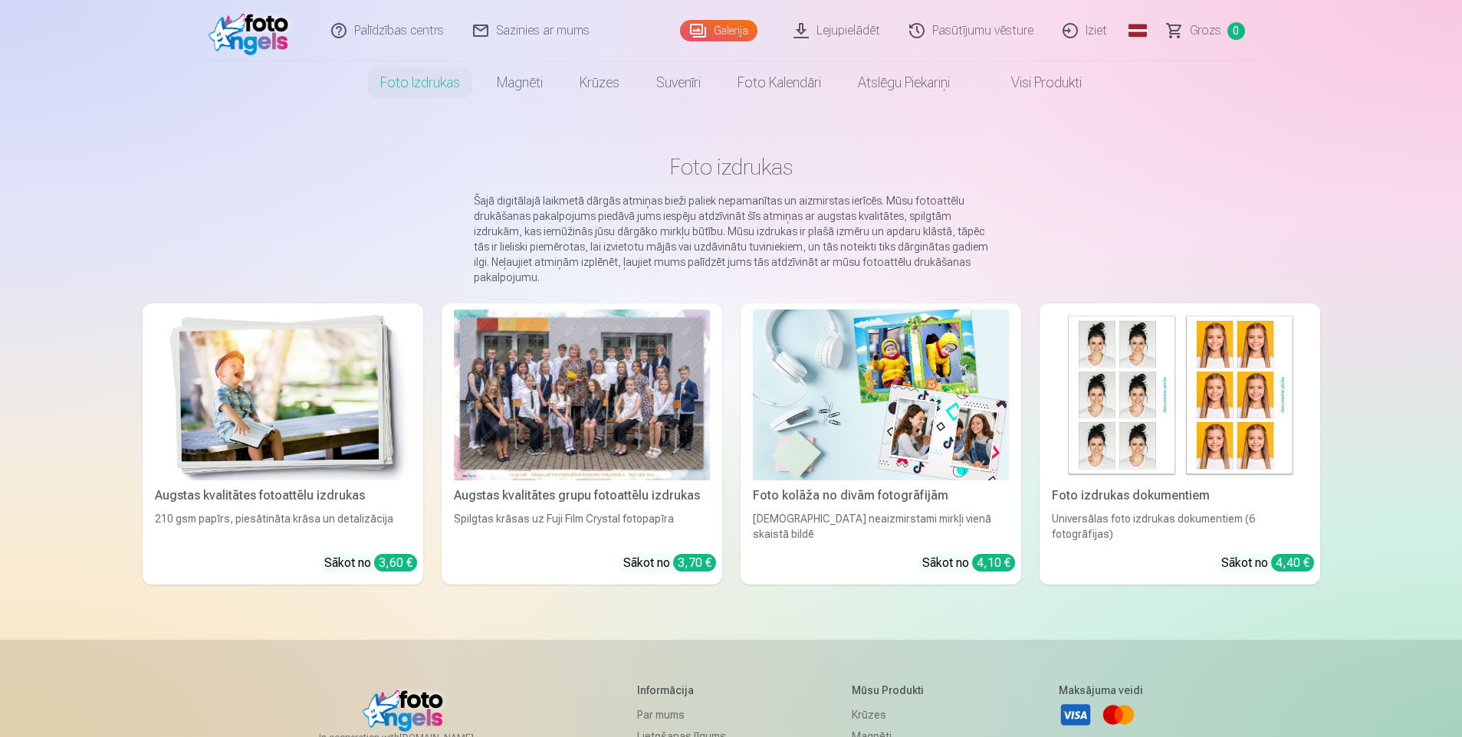
click at [1043, 84] on link "Visi produkti" at bounding box center [1034, 82] width 132 height 43
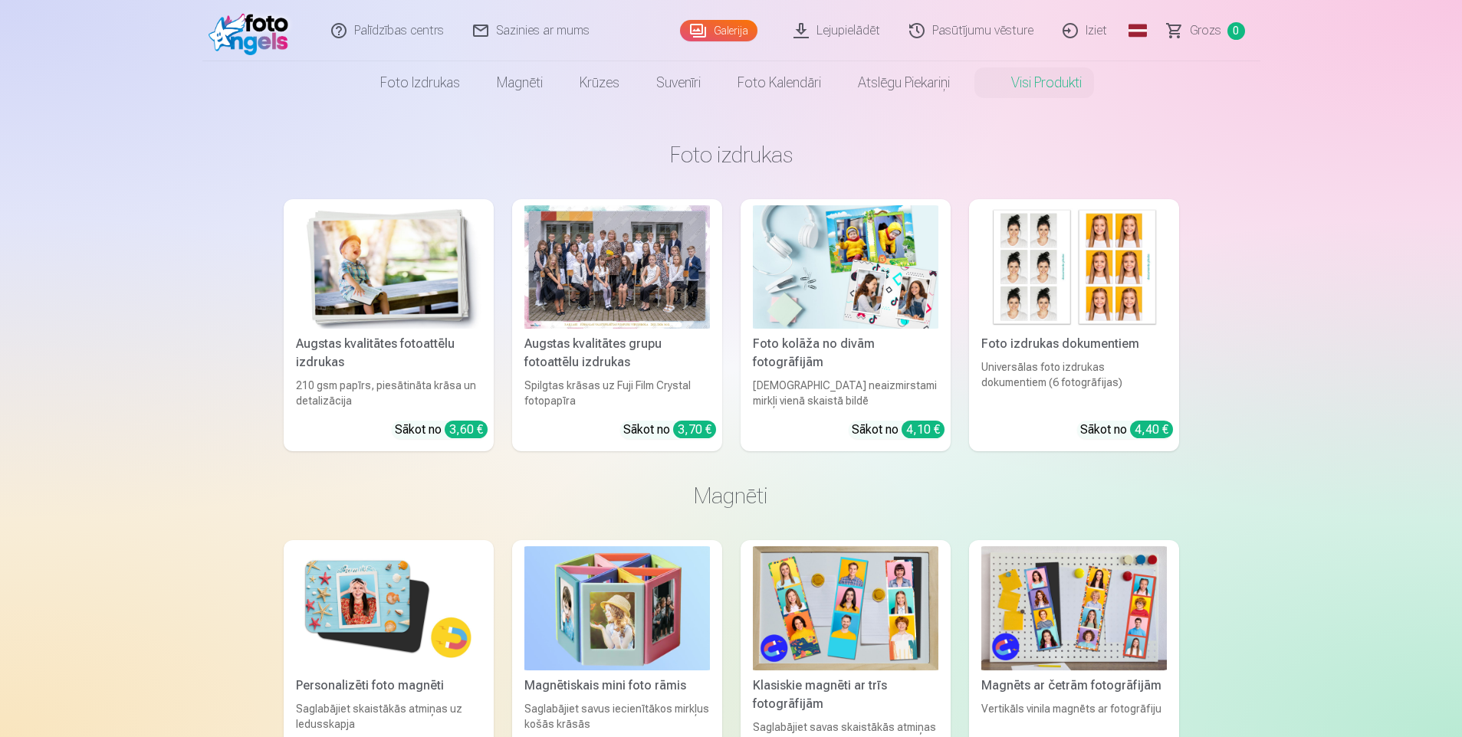
click at [978, 31] on link "Pasūtījumu vēsture" at bounding box center [971, 30] width 153 height 61
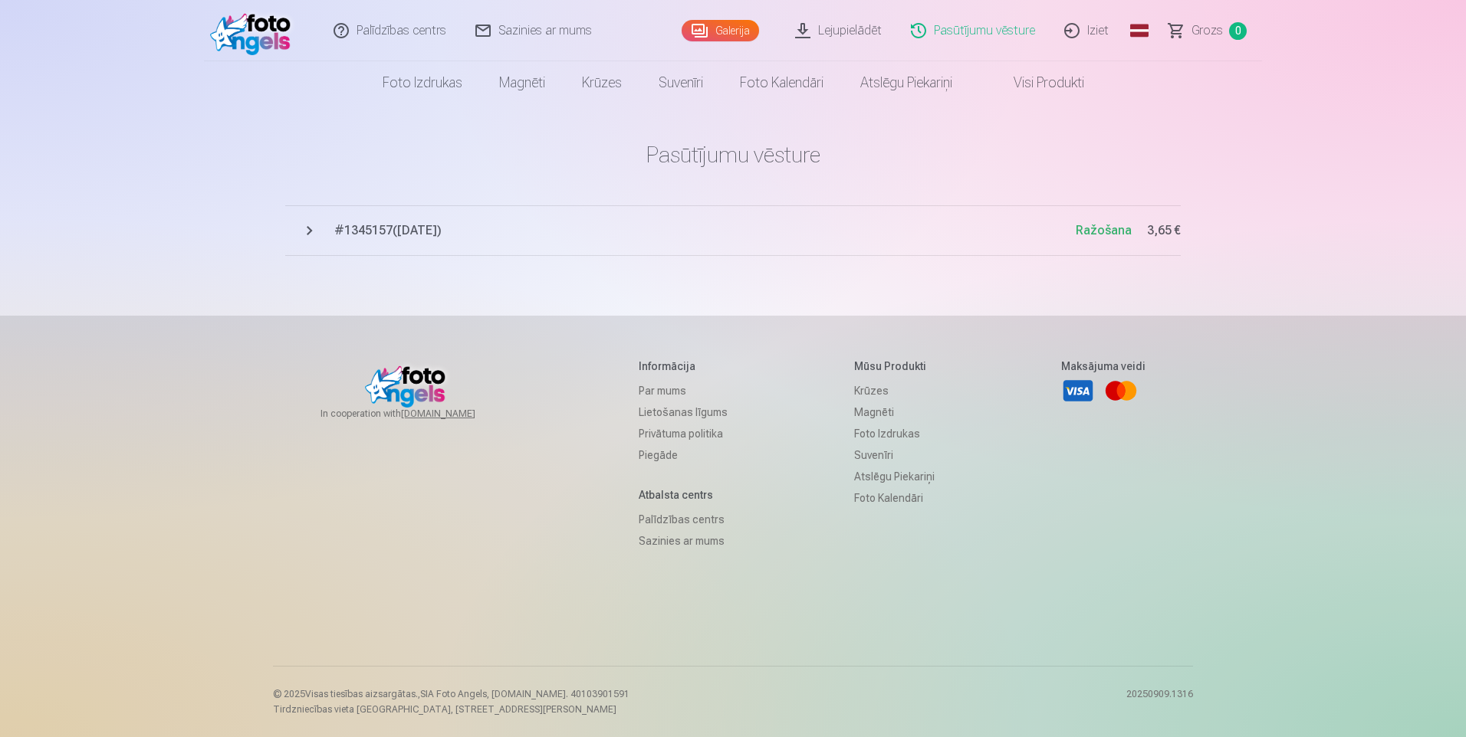
click at [251, 29] on img at bounding box center [254, 30] width 88 height 49
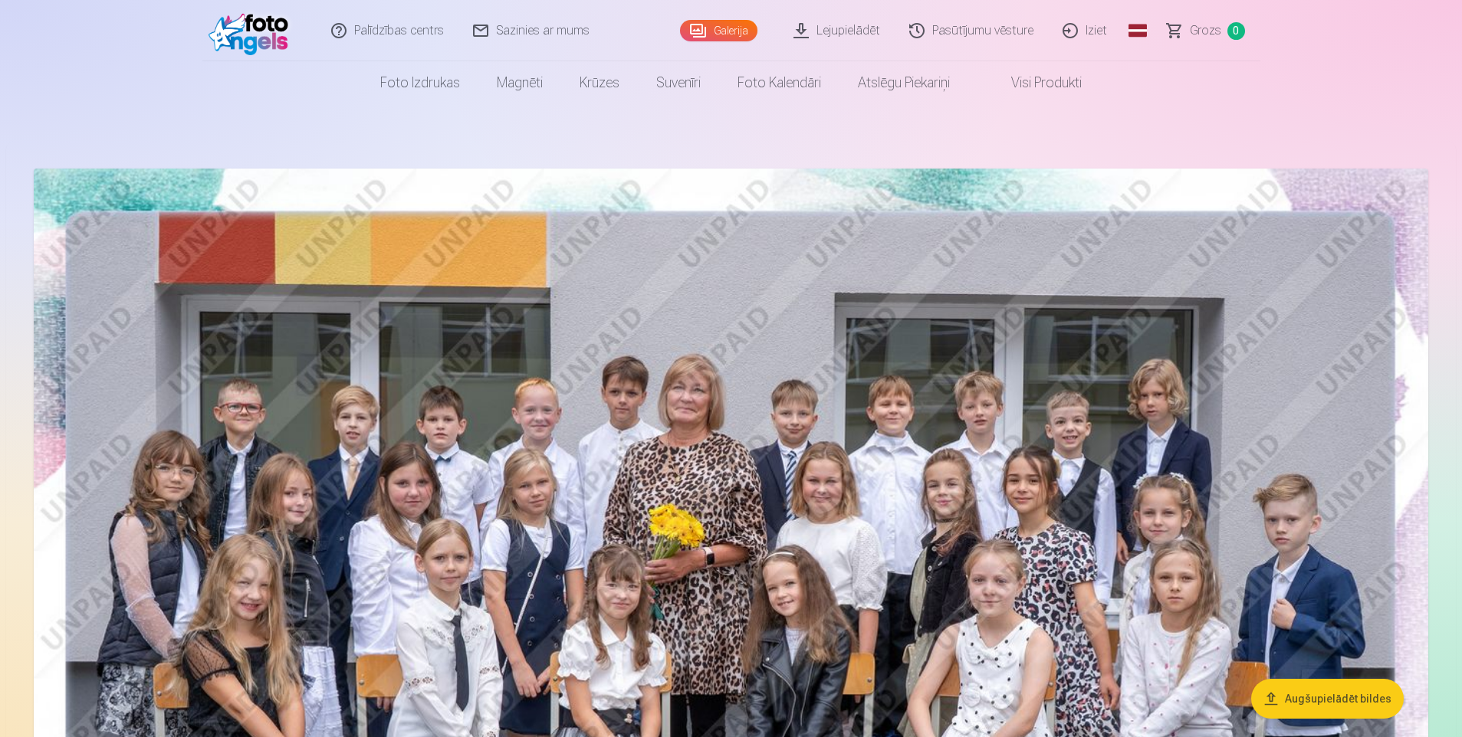
click at [984, 29] on link "Pasūtījumu vēsture" at bounding box center [971, 30] width 153 height 61
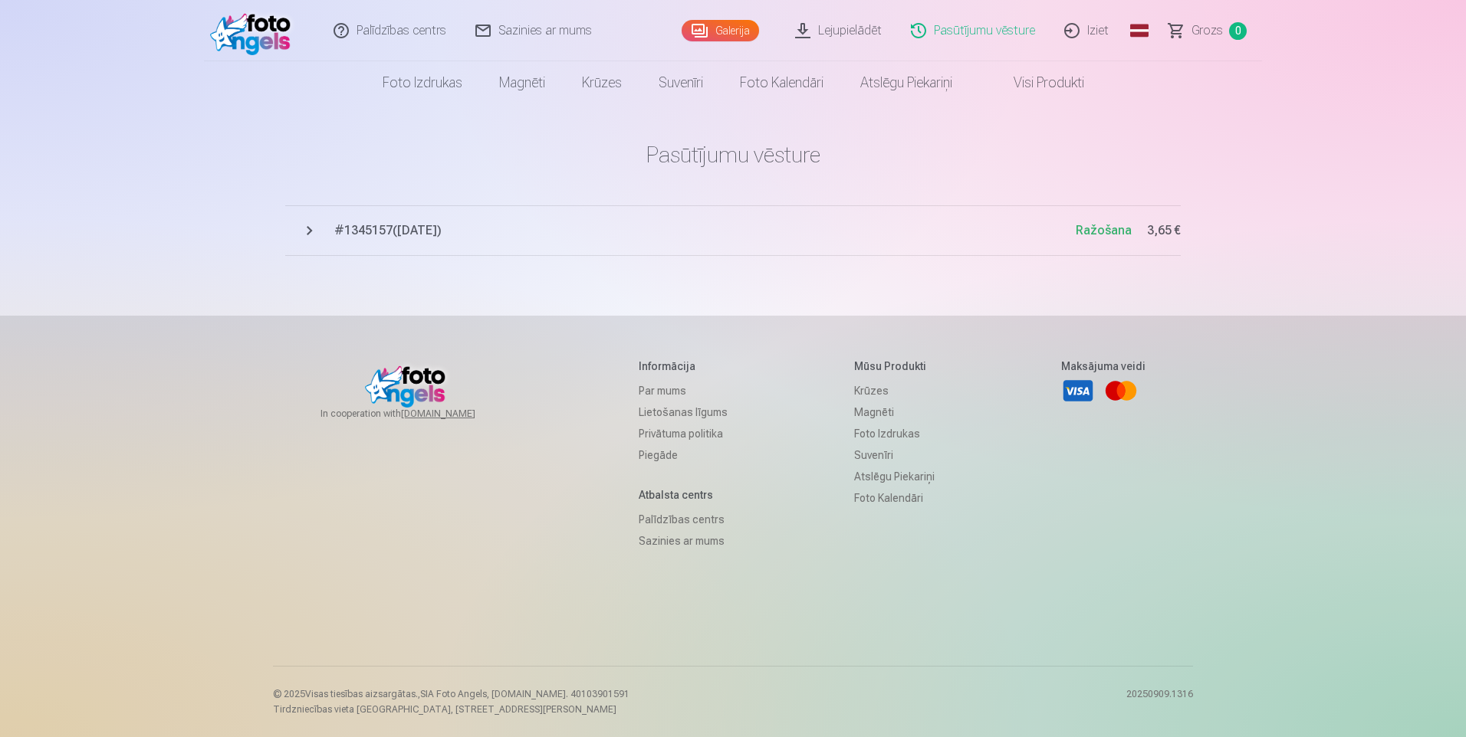
click at [1102, 29] on link "Iziet" at bounding box center [1087, 30] width 74 height 61
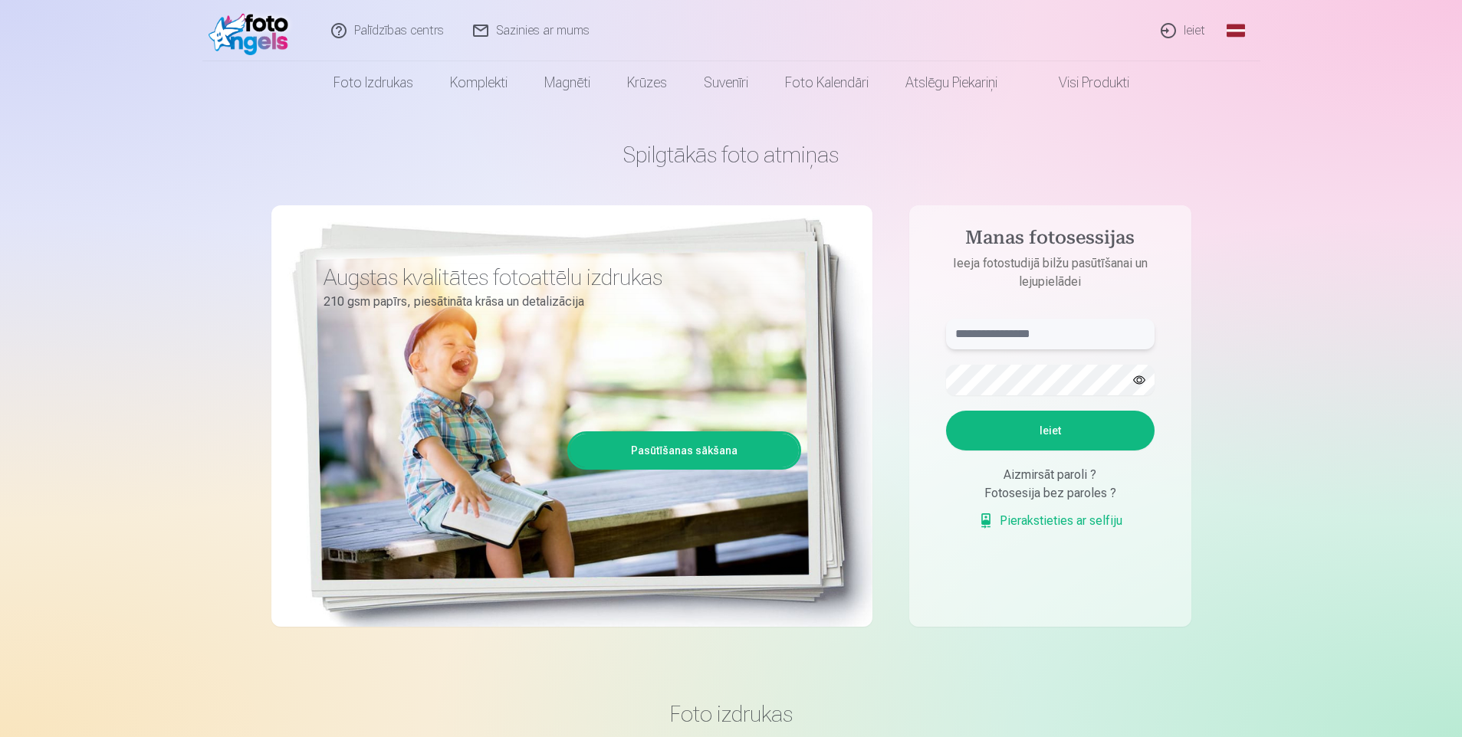
click at [1011, 336] on input "text" at bounding box center [1050, 334] width 208 height 31
type input "**********"
click at [946, 411] on button "Ieiet" at bounding box center [1050, 431] width 208 height 40
